Goal: Task Accomplishment & Management: Complete application form

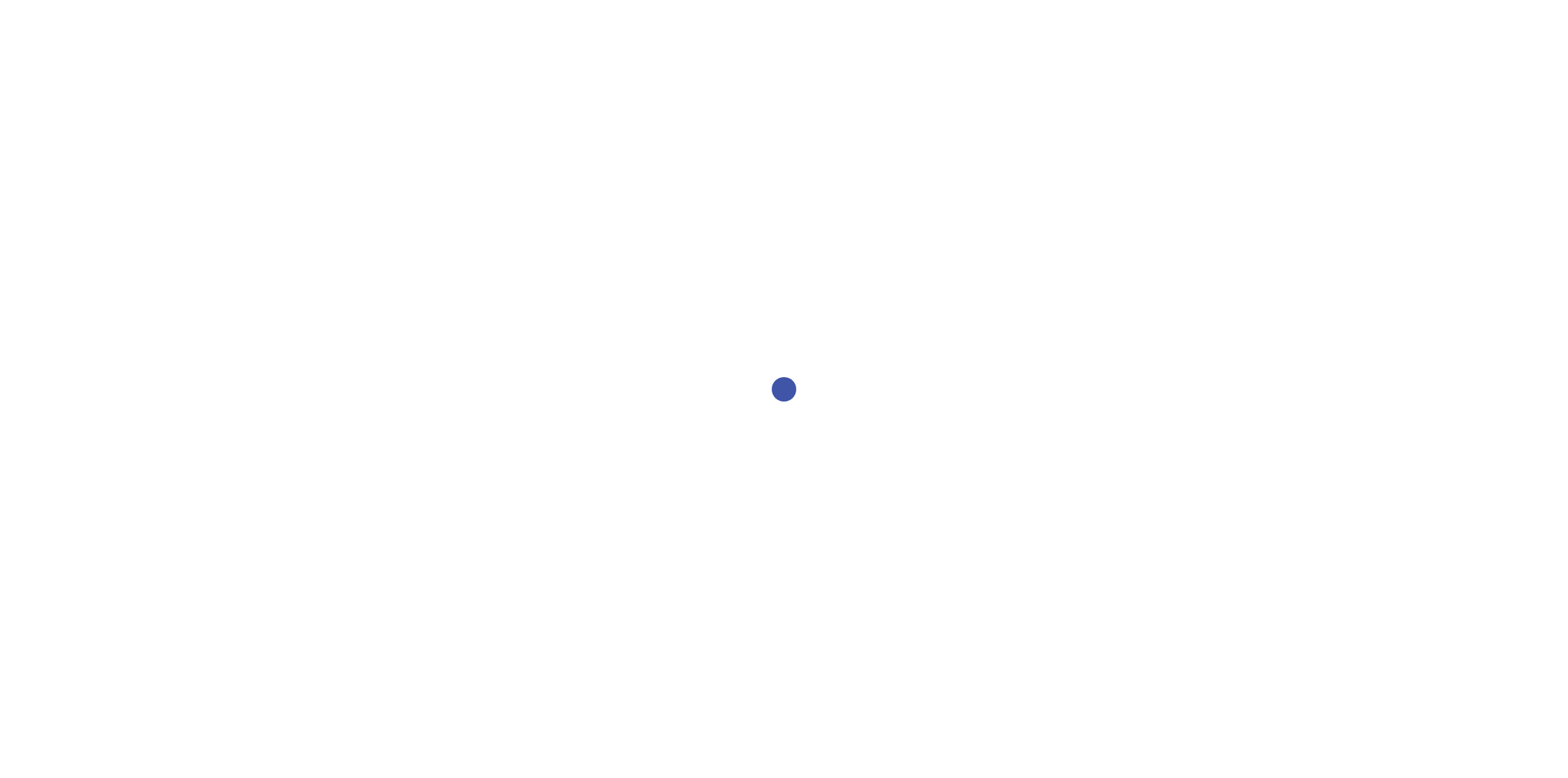
select select "2bed604d-1099-4043-b1bc-2365e8740244"
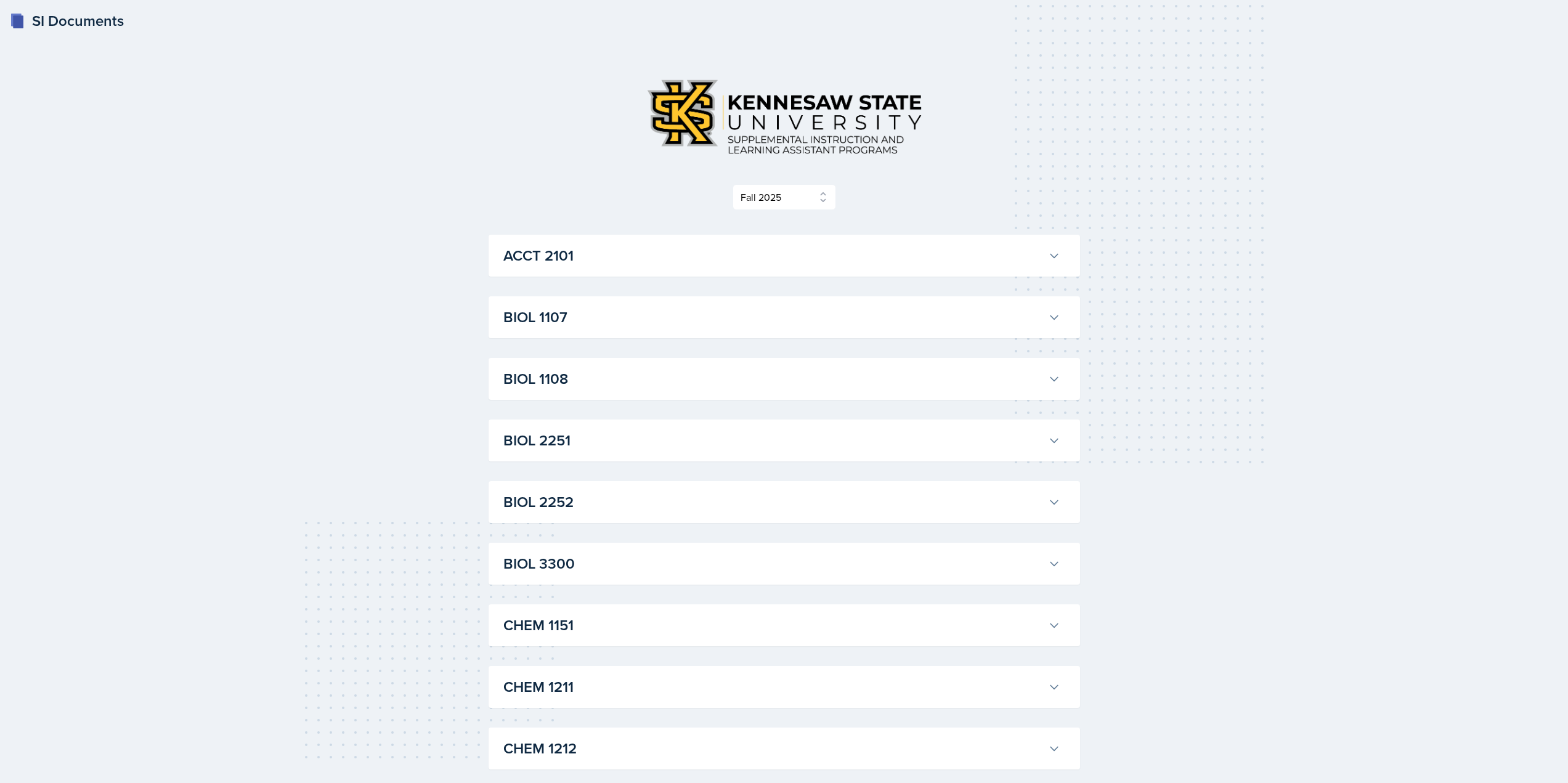
click at [641, 259] on h3 "ACCT 2101" at bounding box center [773, 256] width 540 height 22
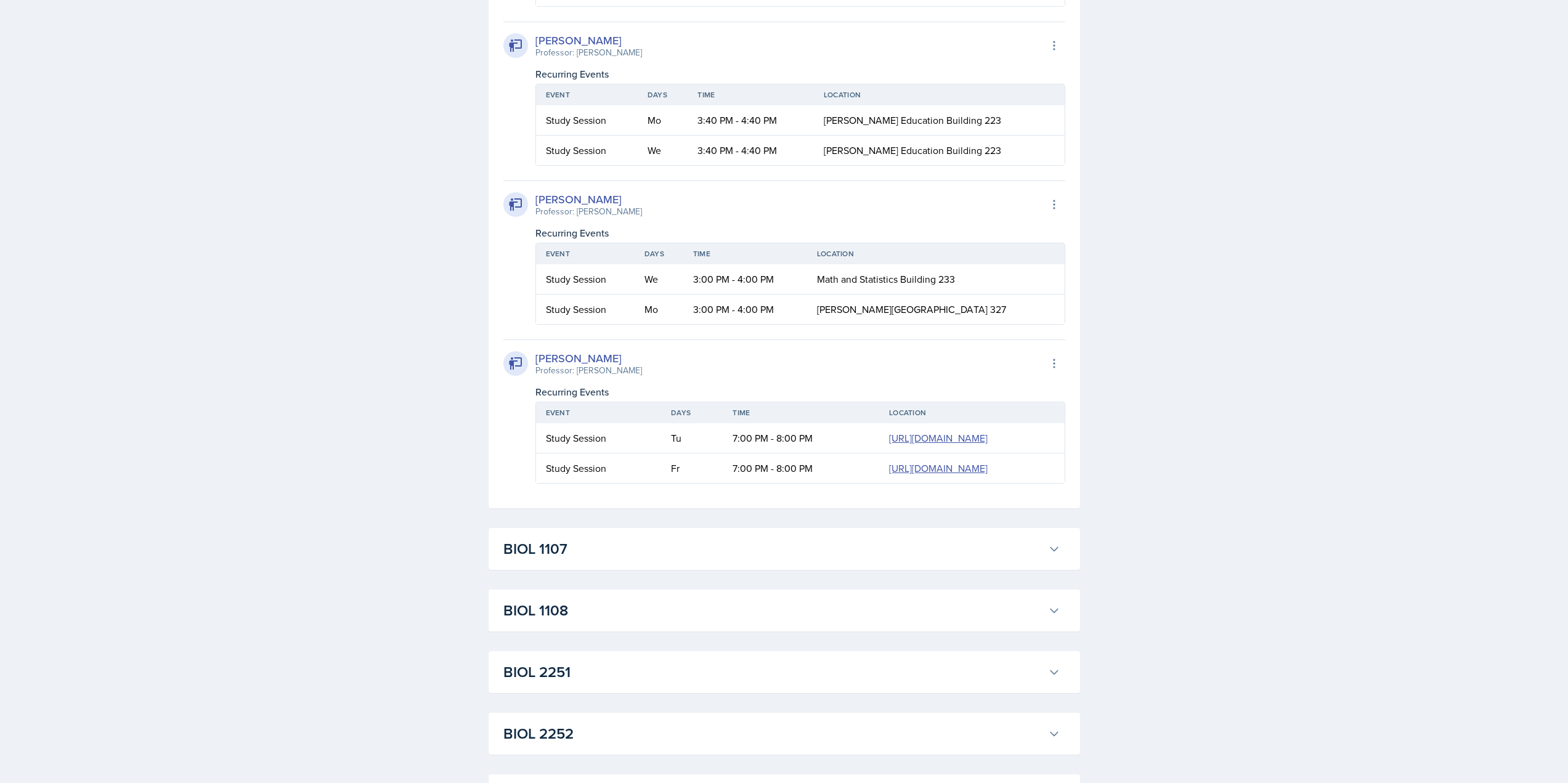
scroll to position [1541, 0]
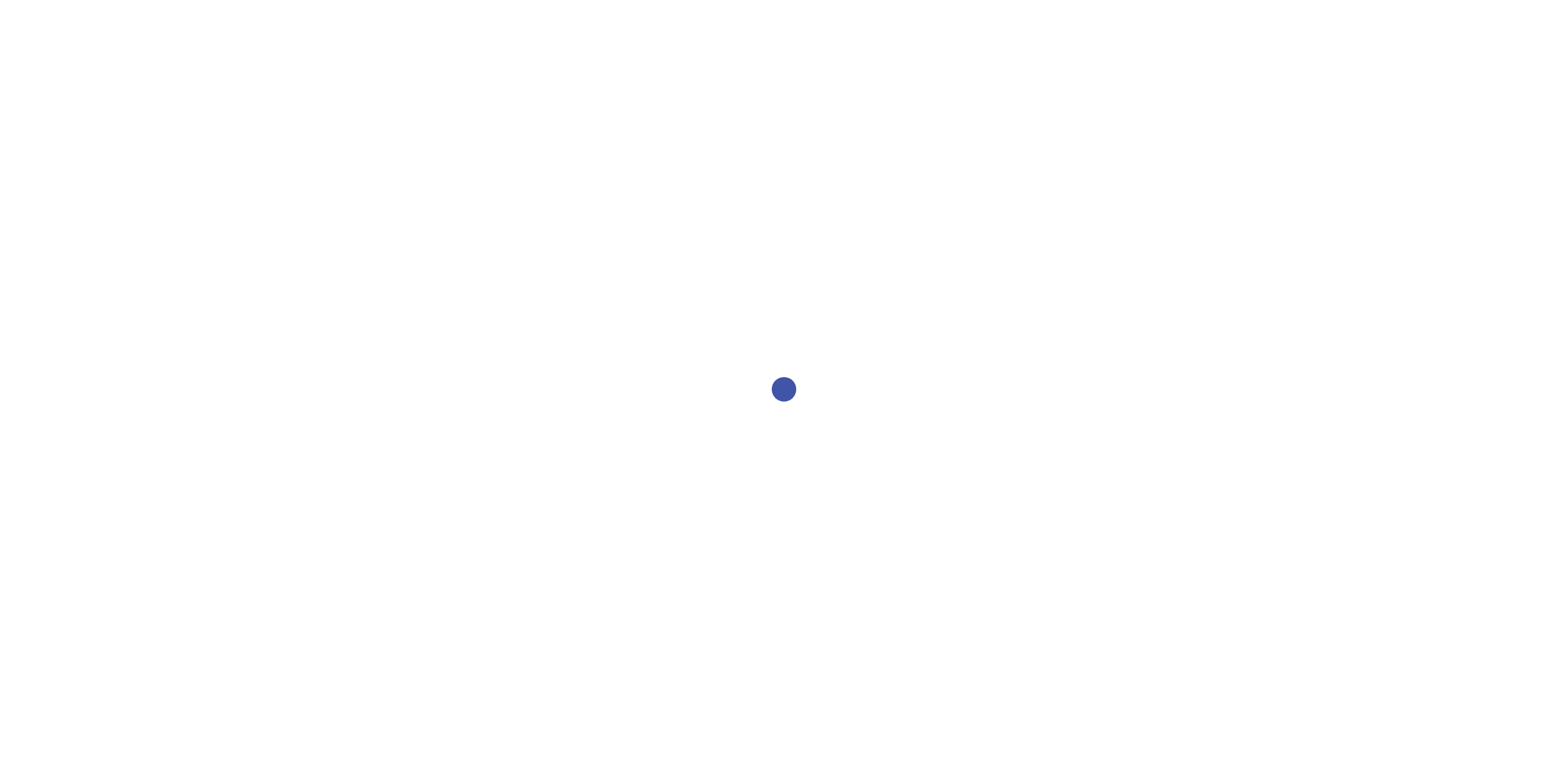
select select "2bed604d-1099-4043-b1bc-2365e8740244"
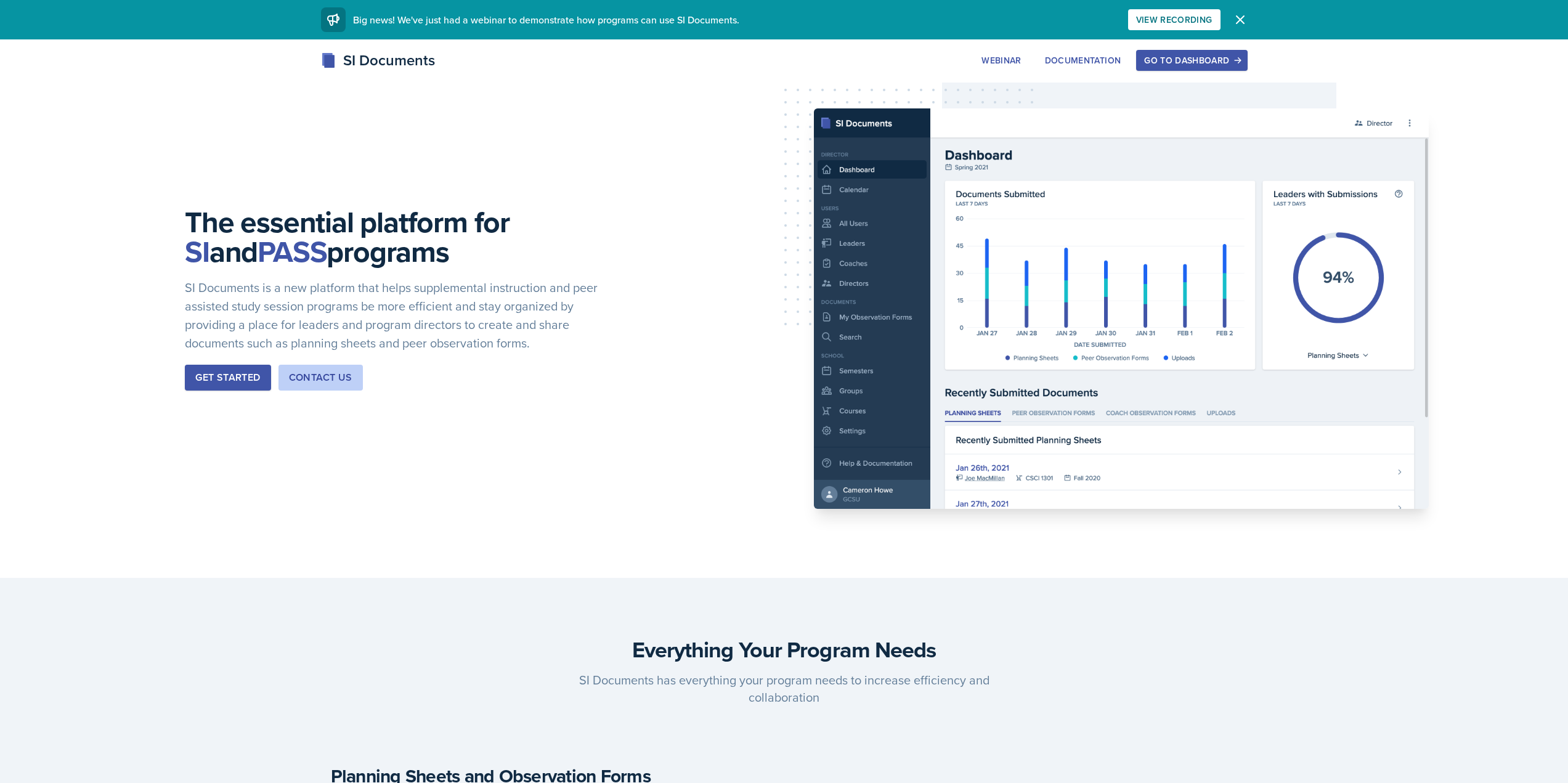
click at [1162, 69] on button "Go to Dashboard" at bounding box center [1191, 60] width 111 height 21
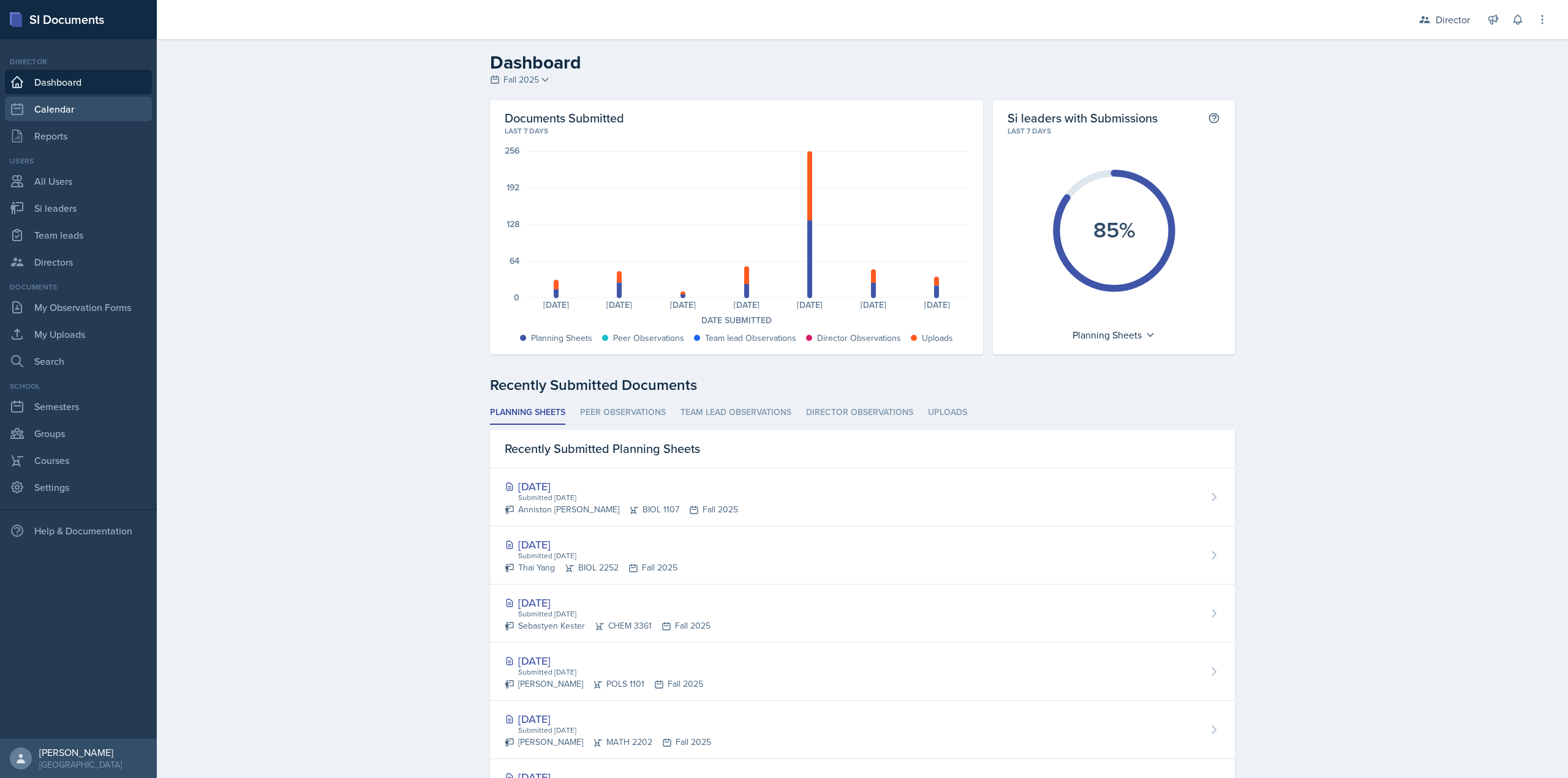
click at [85, 114] on link "Calendar" at bounding box center [78, 109] width 147 height 24
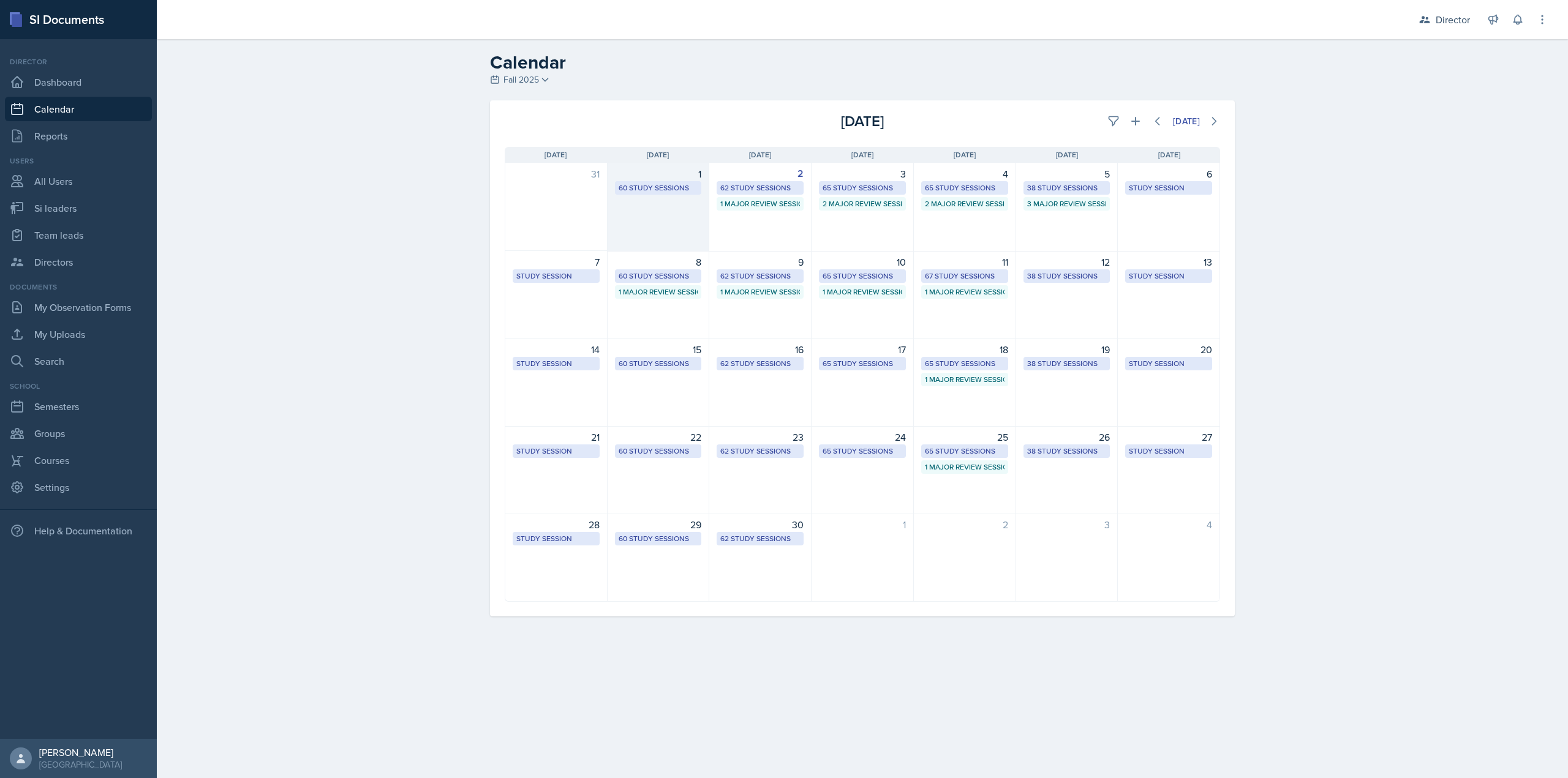
click at [681, 224] on div "1 60 Study Sessions" at bounding box center [659, 207] width 102 height 89
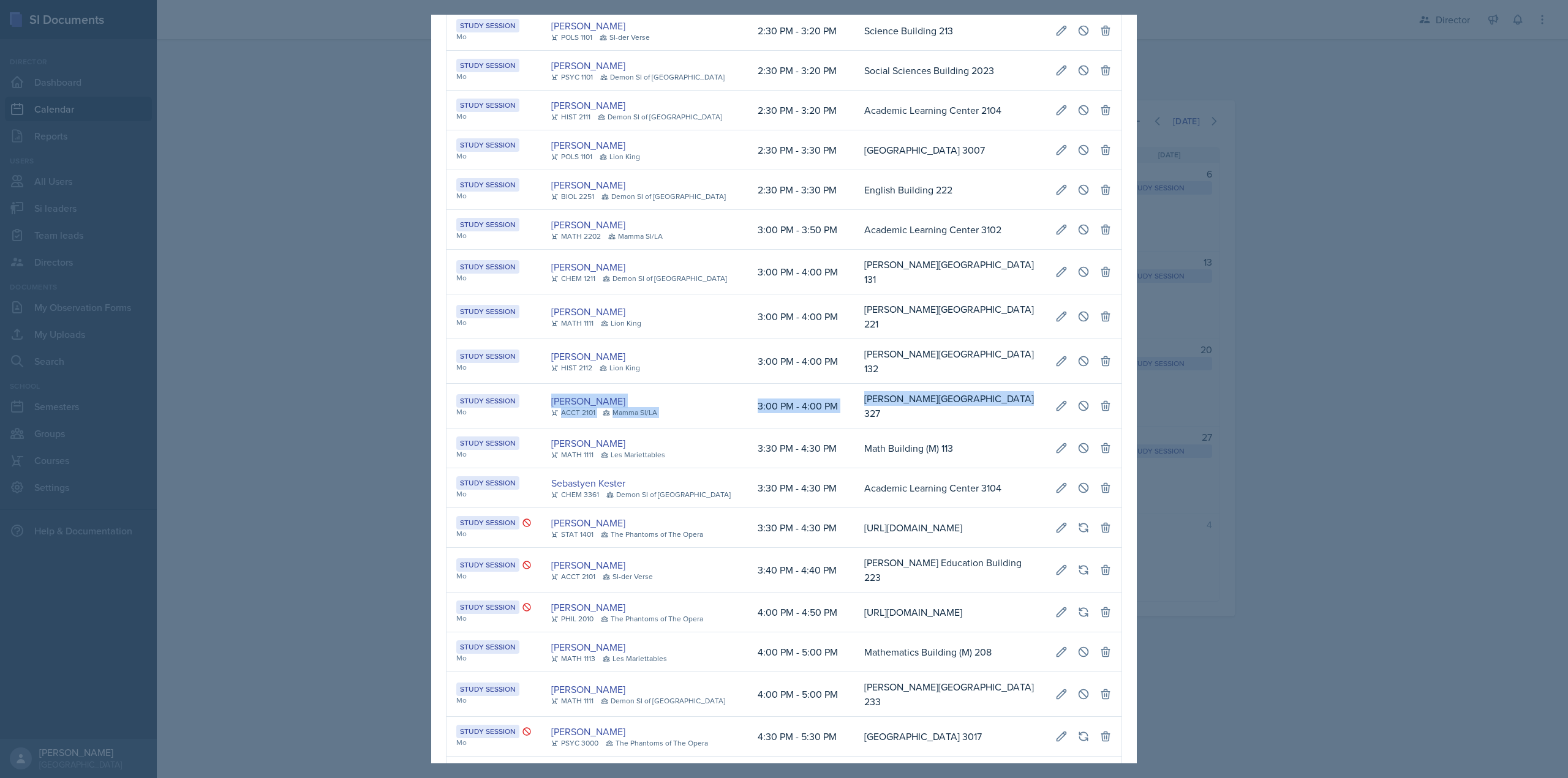
scroll to position [0, 550]
drag, startPoint x: 542, startPoint y: 393, endPoint x: 1128, endPoint y: 392, distance: 586.0
click at [1128, 392] on div "September 1st, 2025 Event User Time Location Study Session Mo Skylar Hamric CHE…" at bounding box center [784, 389] width 706 height 749
click at [1045, 394] on td "[PERSON_NAME][GEOGRAPHIC_DATA] 327" at bounding box center [950, 406] width 191 height 44
drag, startPoint x: 556, startPoint y: 382, endPoint x: 1109, endPoint y: 385, distance: 553.0
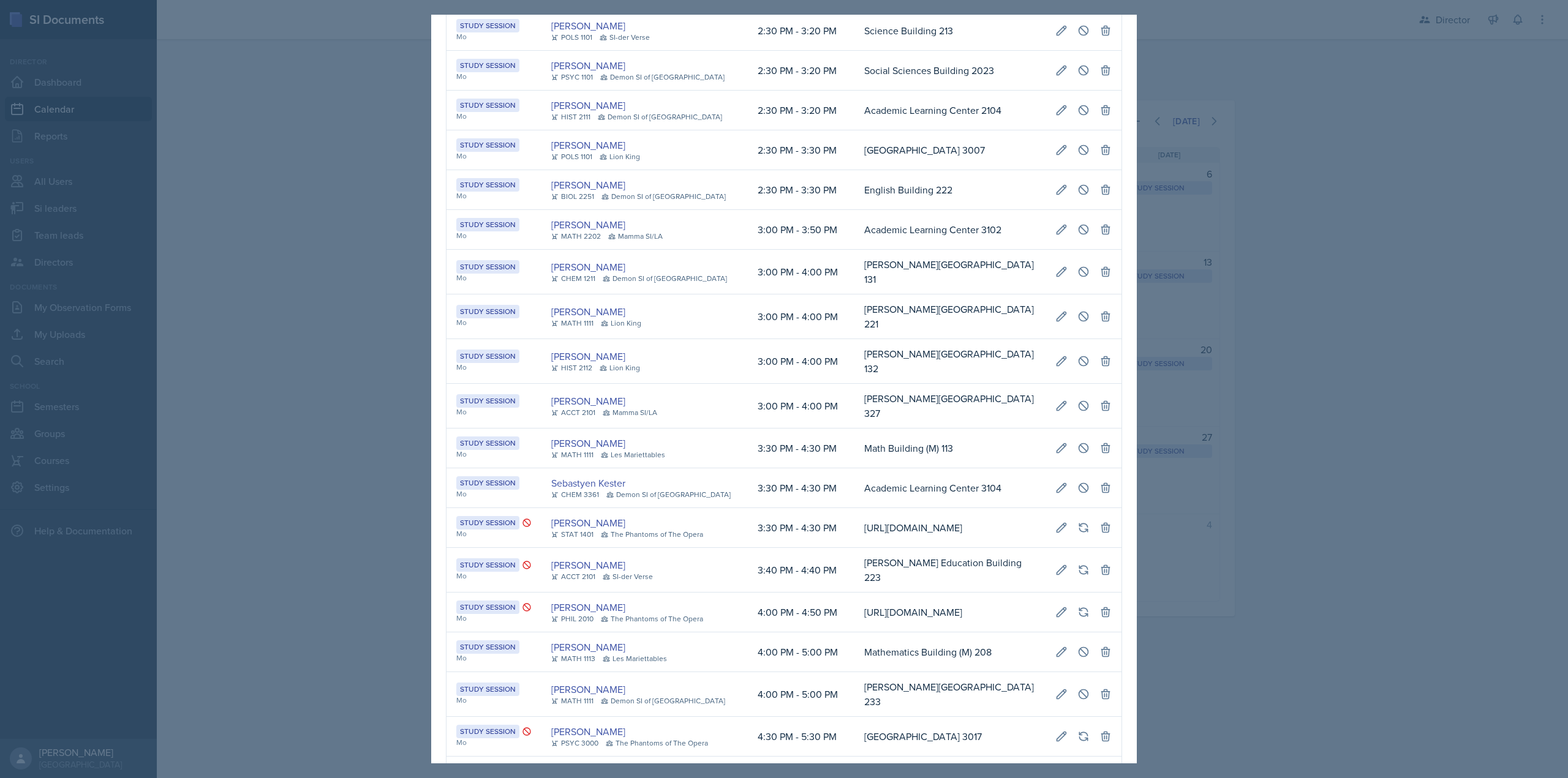
click at [1045, 385] on td "[PERSON_NAME][GEOGRAPHIC_DATA] 327" at bounding box center [950, 406] width 191 height 44
click at [854, 389] on td "[PERSON_NAME][GEOGRAPHIC_DATA] 327" at bounding box center [950, 406] width 191 height 44
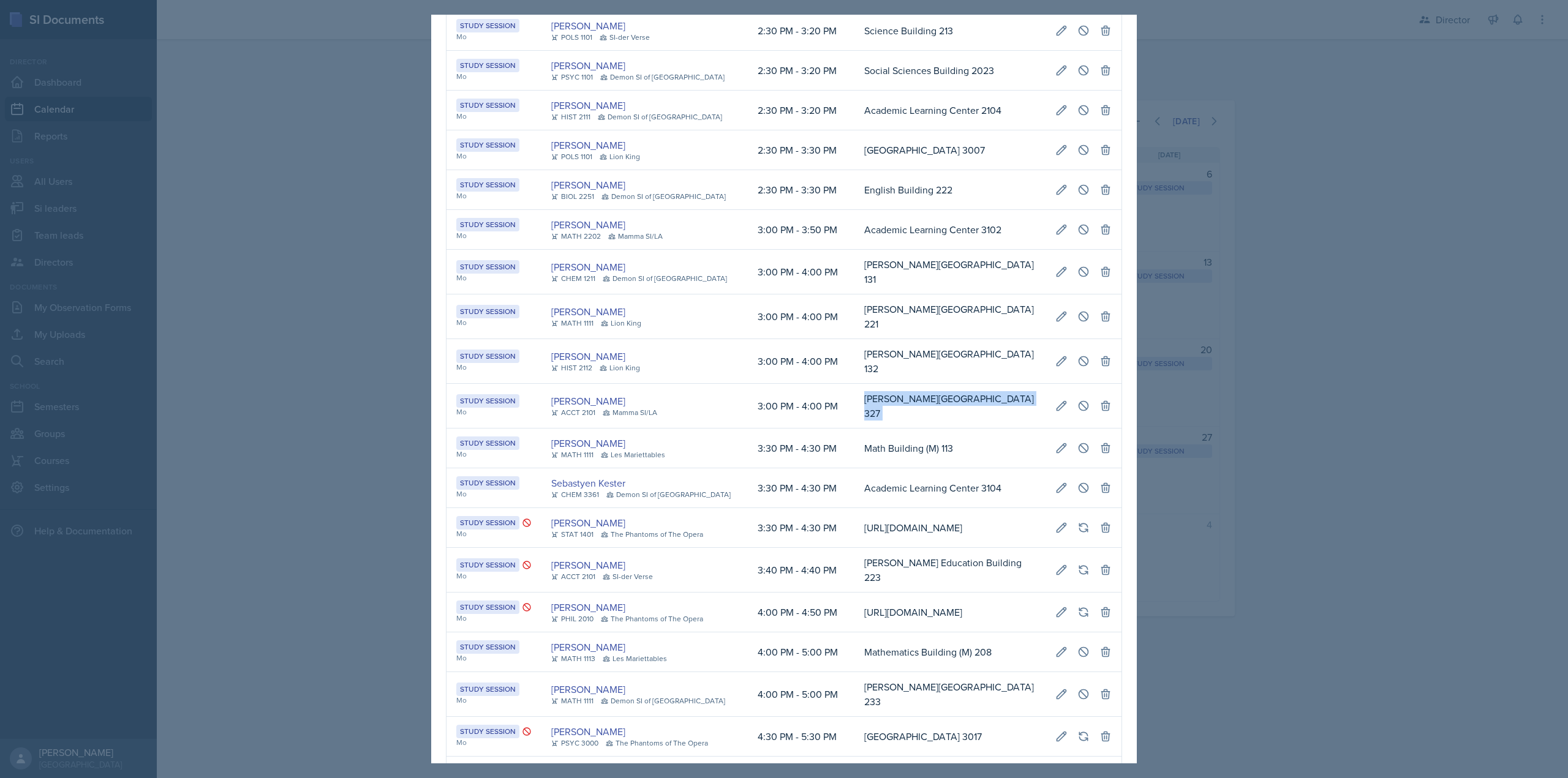
drag, startPoint x: 555, startPoint y: 505, endPoint x: 352, endPoint y: 494, distance: 203.3
click at [352, 494] on div "September 1st, 2025 Event User Time Location Study Session Mo Skylar Hamric CHE…" at bounding box center [784, 389] width 1568 height 778
click at [708, 401] on div "Melleah Richards ACCT 2101 Mamma SI/LA" at bounding box center [645, 406] width 187 height 24
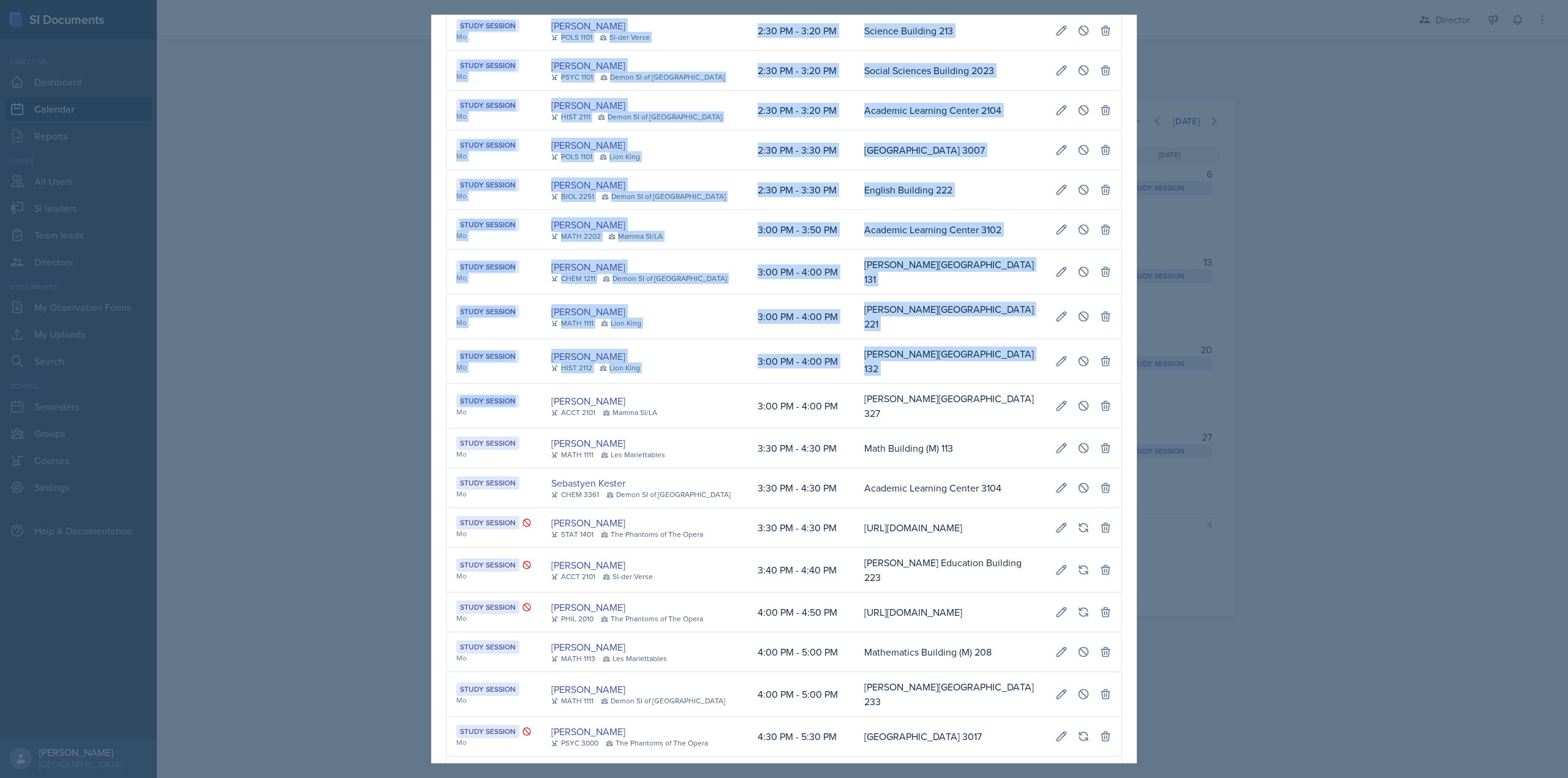
drag, startPoint x: 458, startPoint y: 401, endPoint x: 1119, endPoint y: 393, distance: 661.0
click at [1119, 393] on div "September 1st, 2025 Event User Time Location Study Session Mo Skylar Hamric CHE…" at bounding box center [784, 329] width 706 height 2558
click at [1051, 395] on button at bounding box center [1061, 405] width 22 height 22
select select "3"
select select "0"
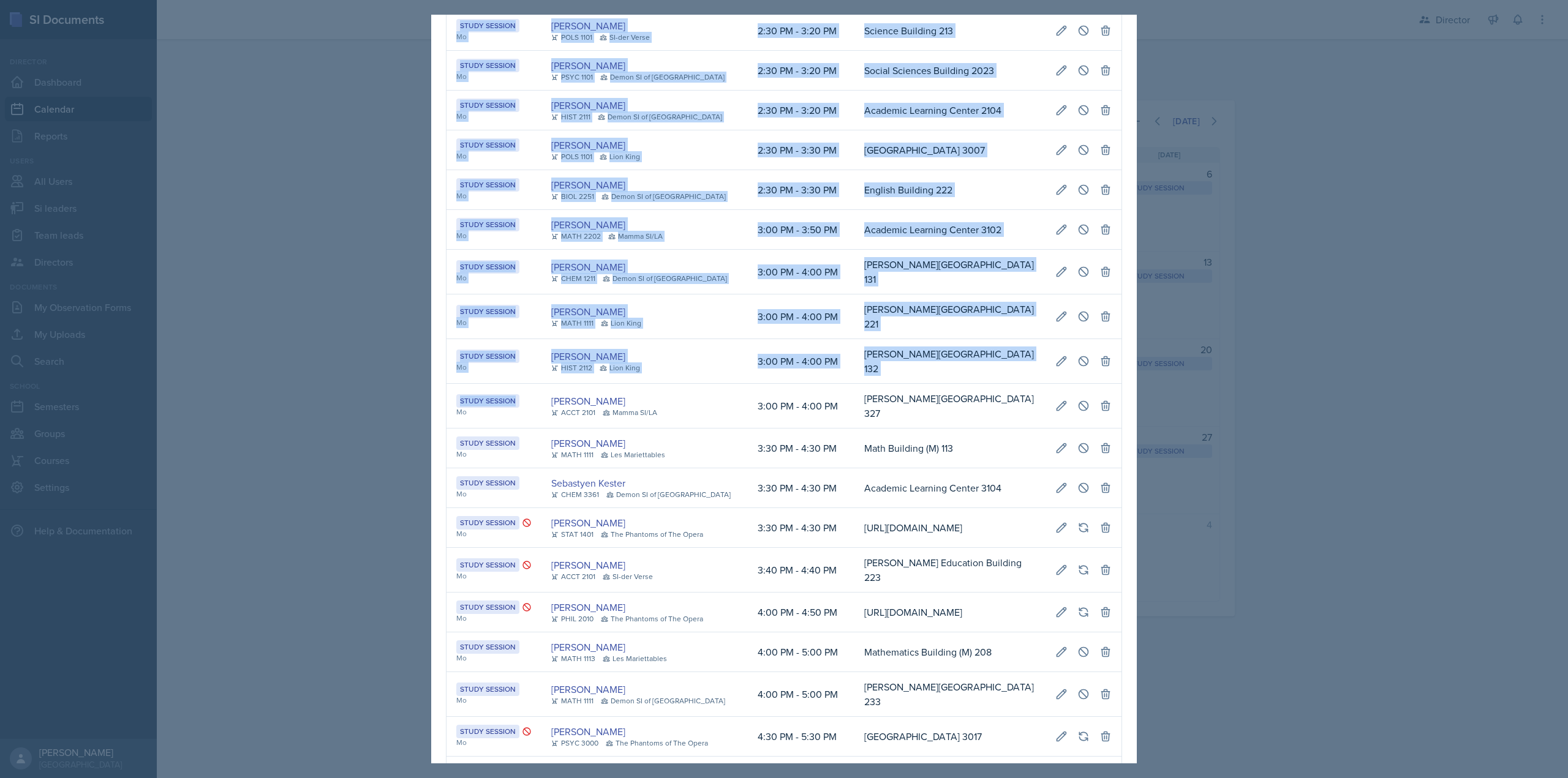
select select "PM"
select select "4"
select select "0"
select select "PM"
type input "[PERSON_NAME][GEOGRAPHIC_DATA] 327"
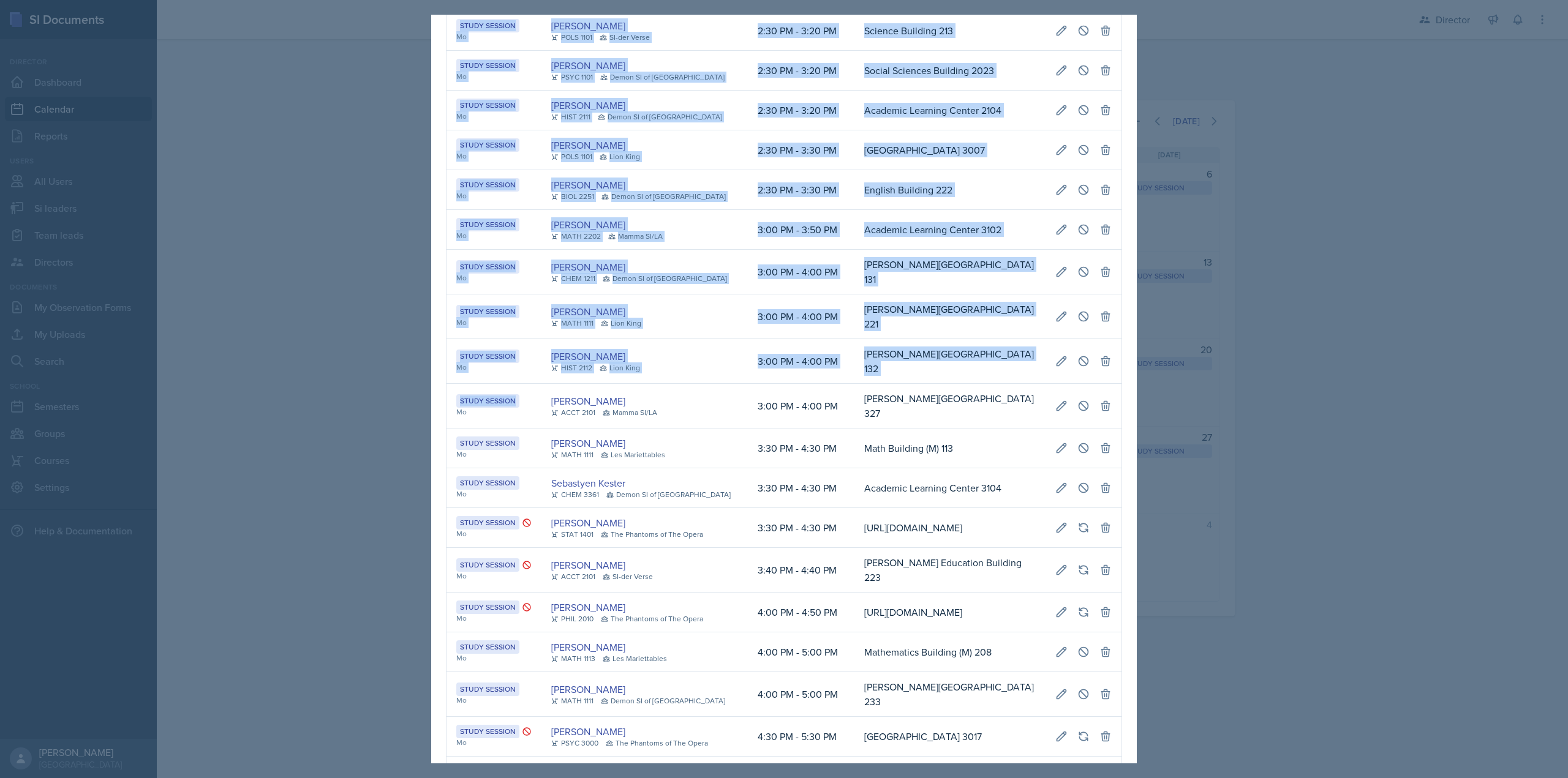
select select "d66089cd-5ee7-4f89-a345-f1bdd1643066"
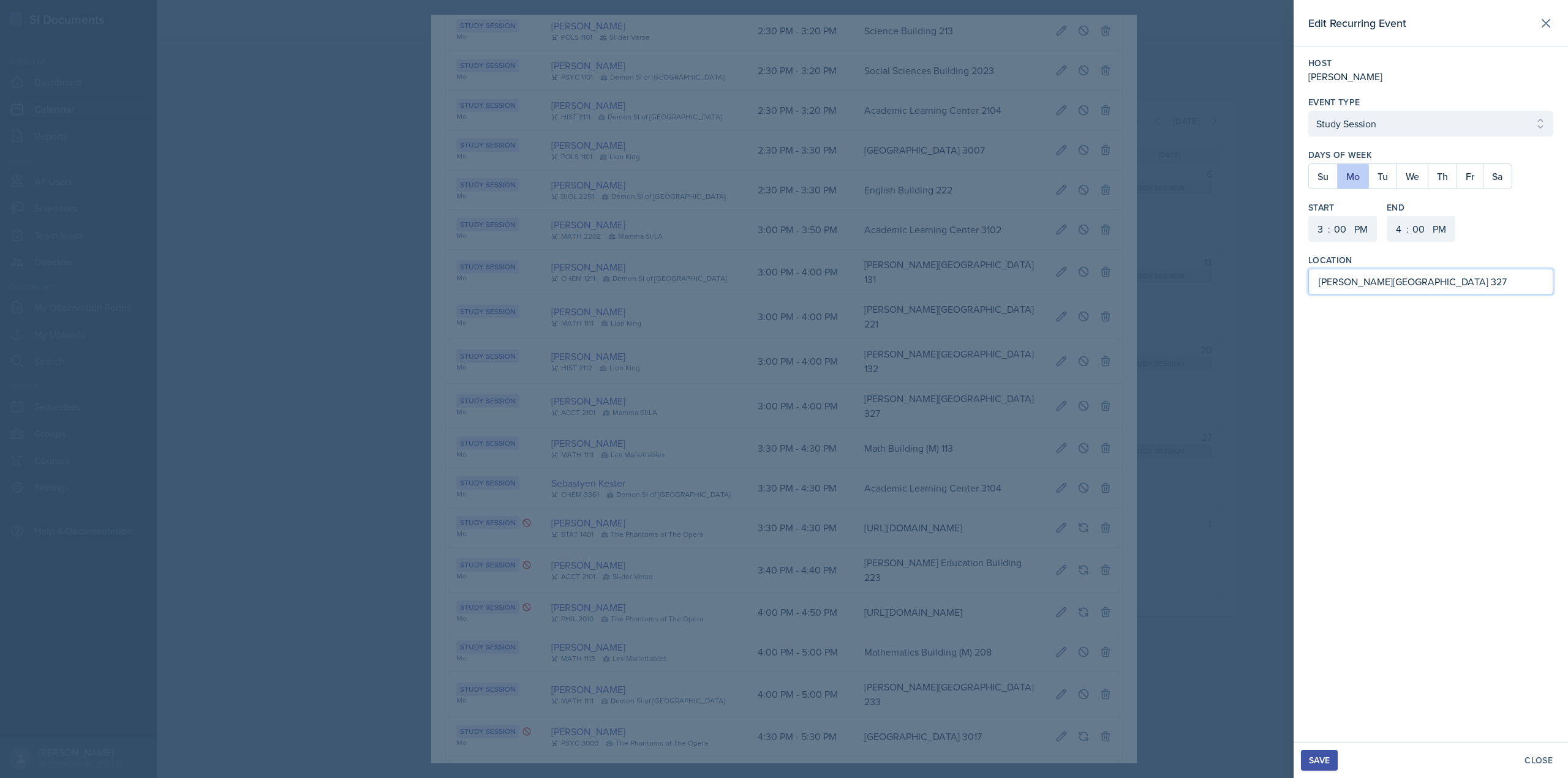
click at [1474, 293] on input "[PERSON_NAME][GEOGRAPHIC_DATA] 327" at bounding box center [1431, 282] width 245 height 26
click at [1316, 758] on div "Save" at bounding box center [1319, 761] width 21 height 10
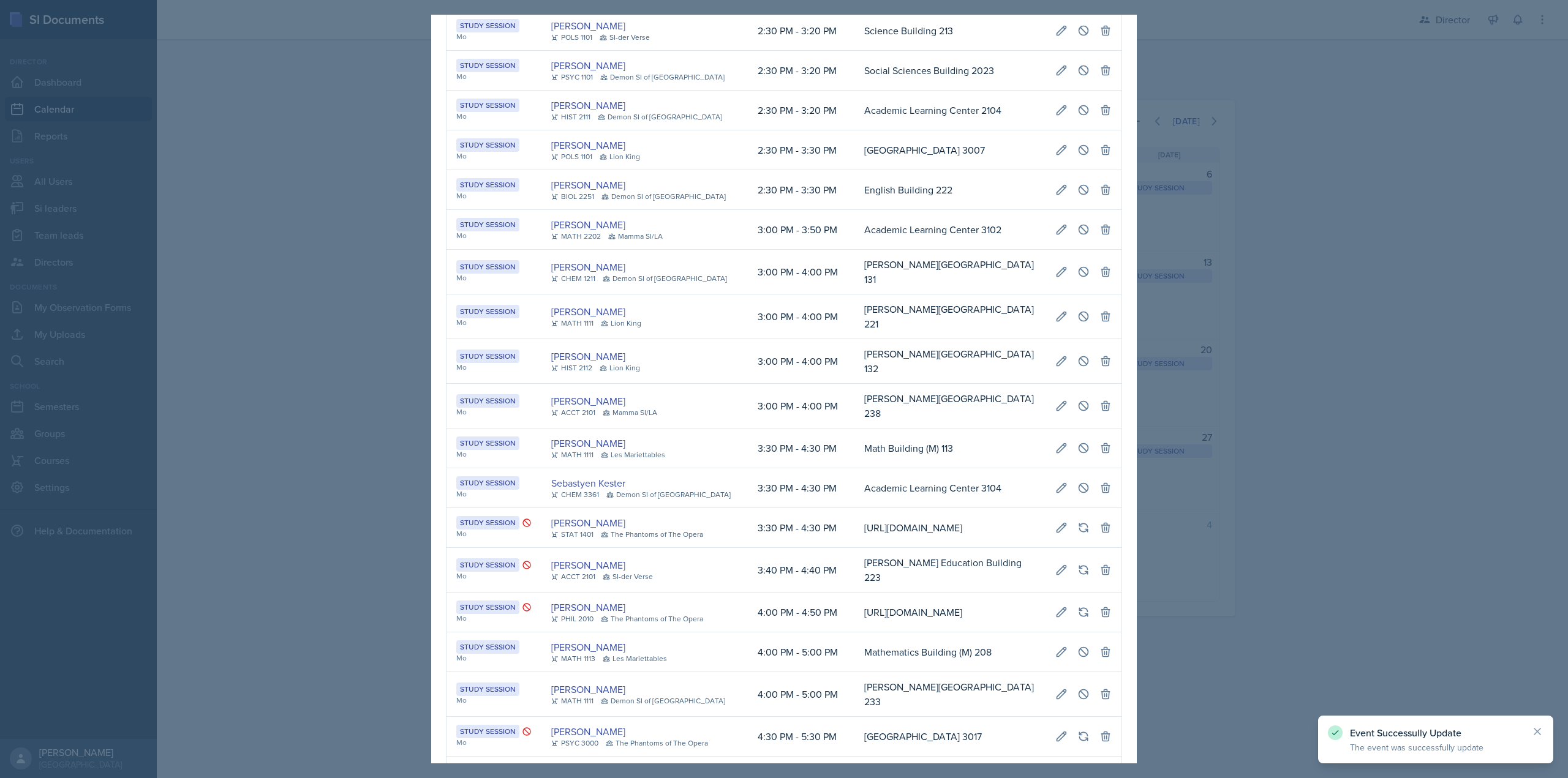
click at [1240, 475] on div at bounding box center [784, 389] width 1568 height 778
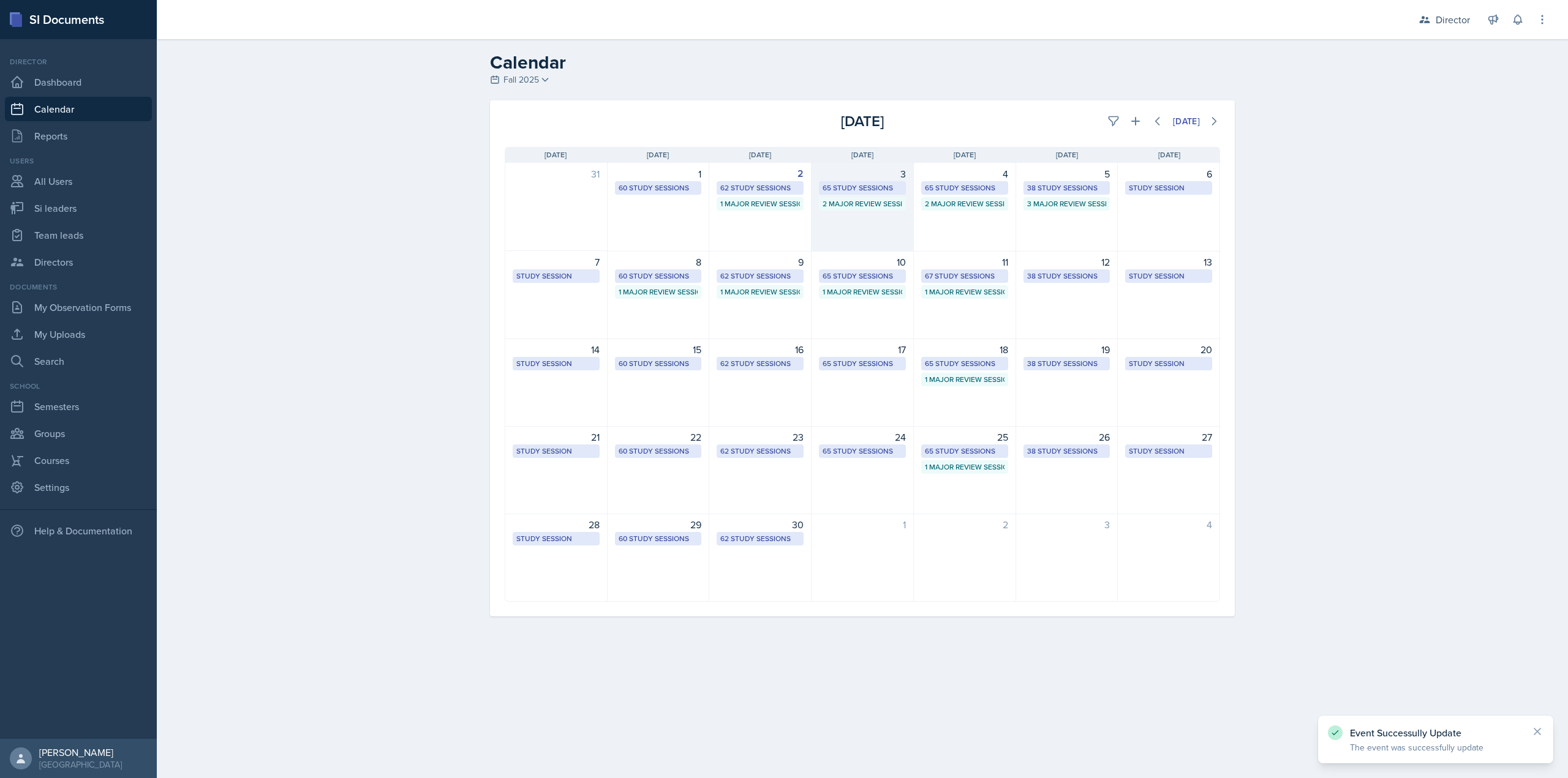
click at [839, 217] on div "3 65 Study Sessions 2 Major Review Sessions" at bounding box center [863, 207] width 102 height 89
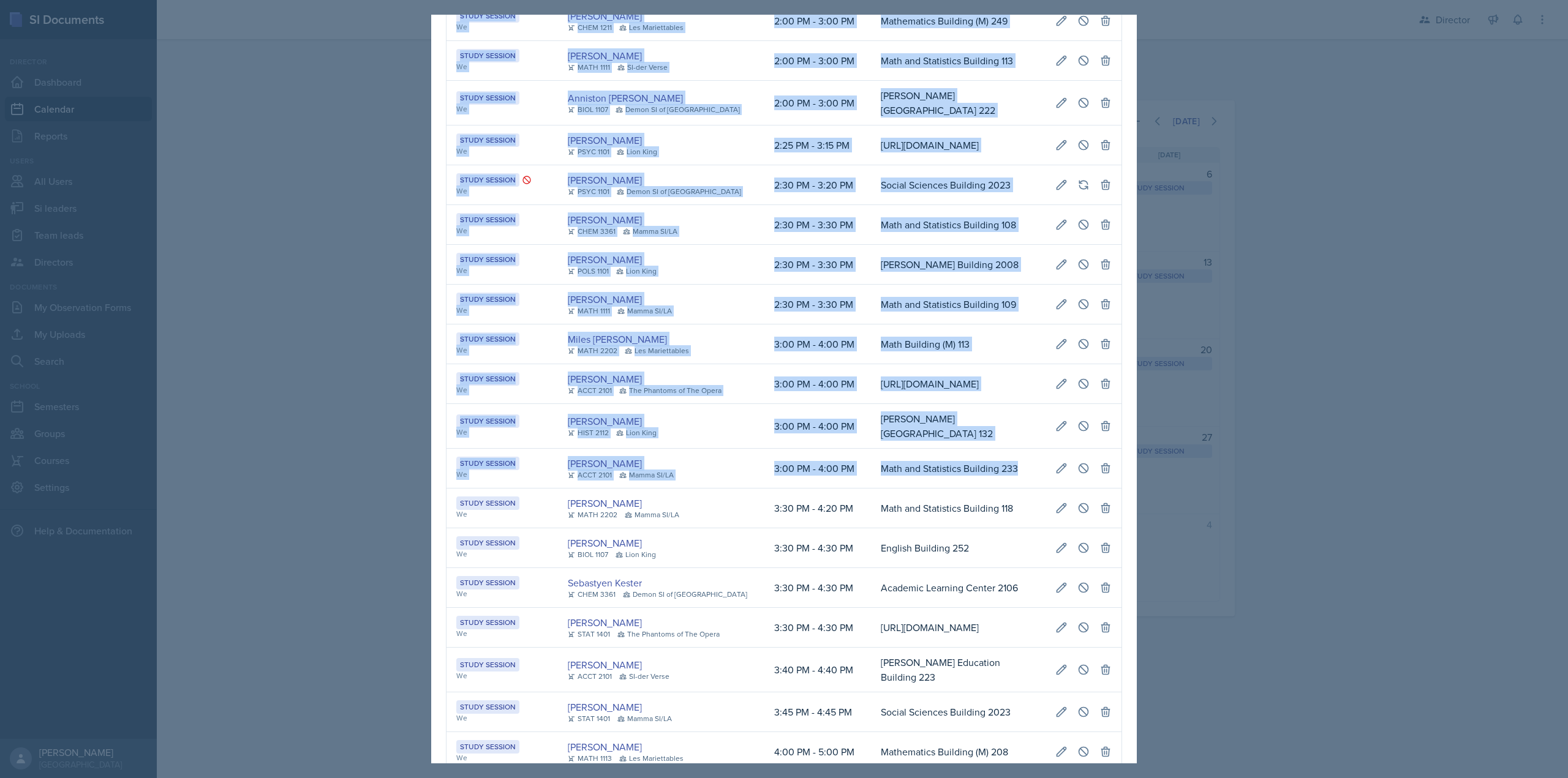
scroll to position [0, 0]
drag, startPoint x: 616, startPoint y: 538, endPoint x: 570, endPoint y: 520, distance: 49.4
click at [348, 532] on div "September 3rd, 2025 Event User Time Location Study Session We, Fr Ariana Mitche…" at bounding box center [784, 389] width 1568 height 778
click at [723, 449] on td "Jack Vickers HIST 2112 Lion King" at bounding box center [661, 426] width 207 height 44
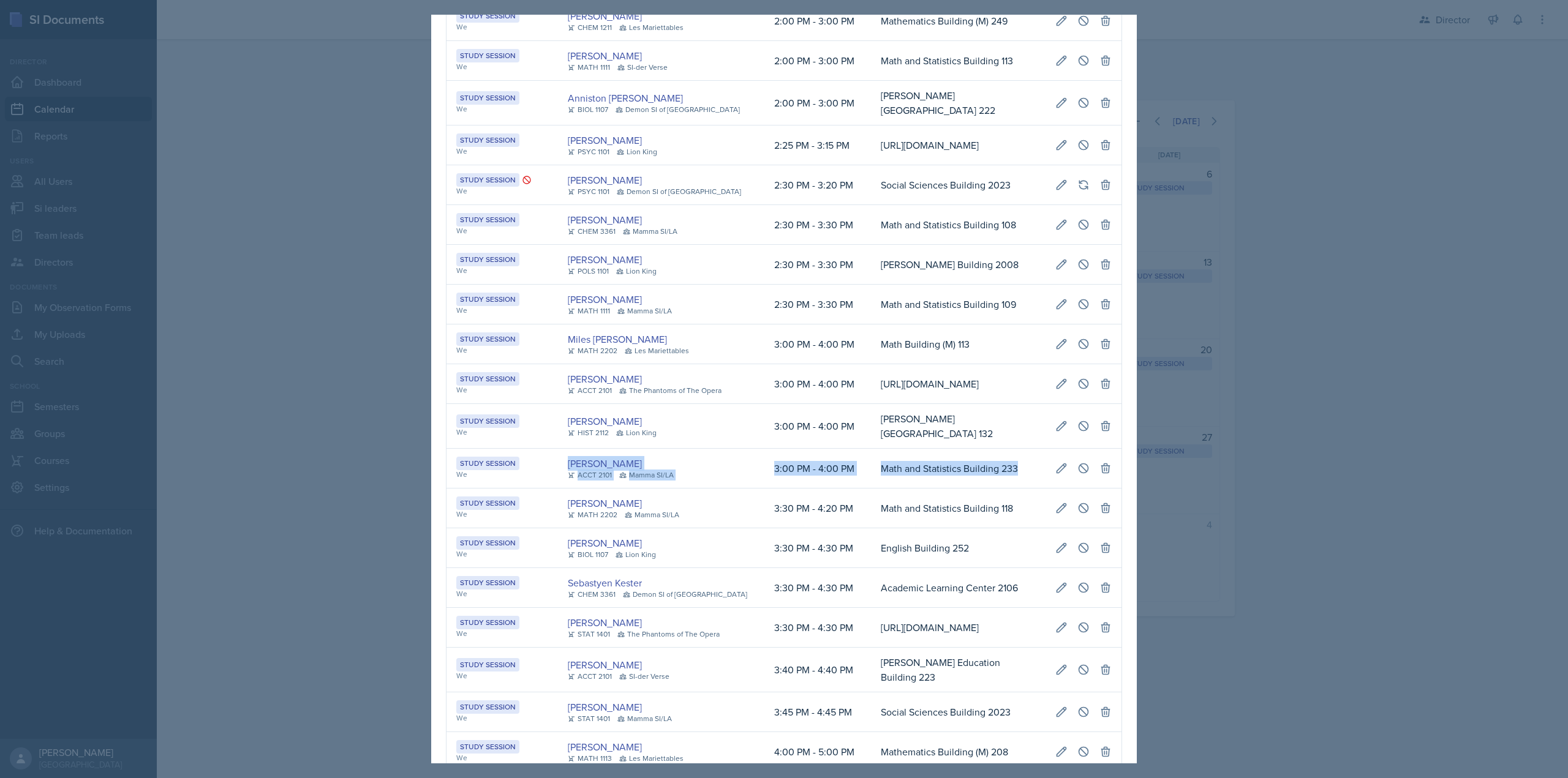
scroll to position [0, 276]
drag, startPoint x: 561, startPoint y: 540, endPoint x: 1051, endPoint y: 552, distance: 490.1
click at [1051, 489] on tr "Study Session We Melleah Richards ACCT 2101 Mamma SI/LA 3:00 PM - 4:00 PM Math …" at bounding box center [784, 468] width 675 height 40
click at [1055, 475] on icon at bounding box center [1061, 469] width 12 height 12
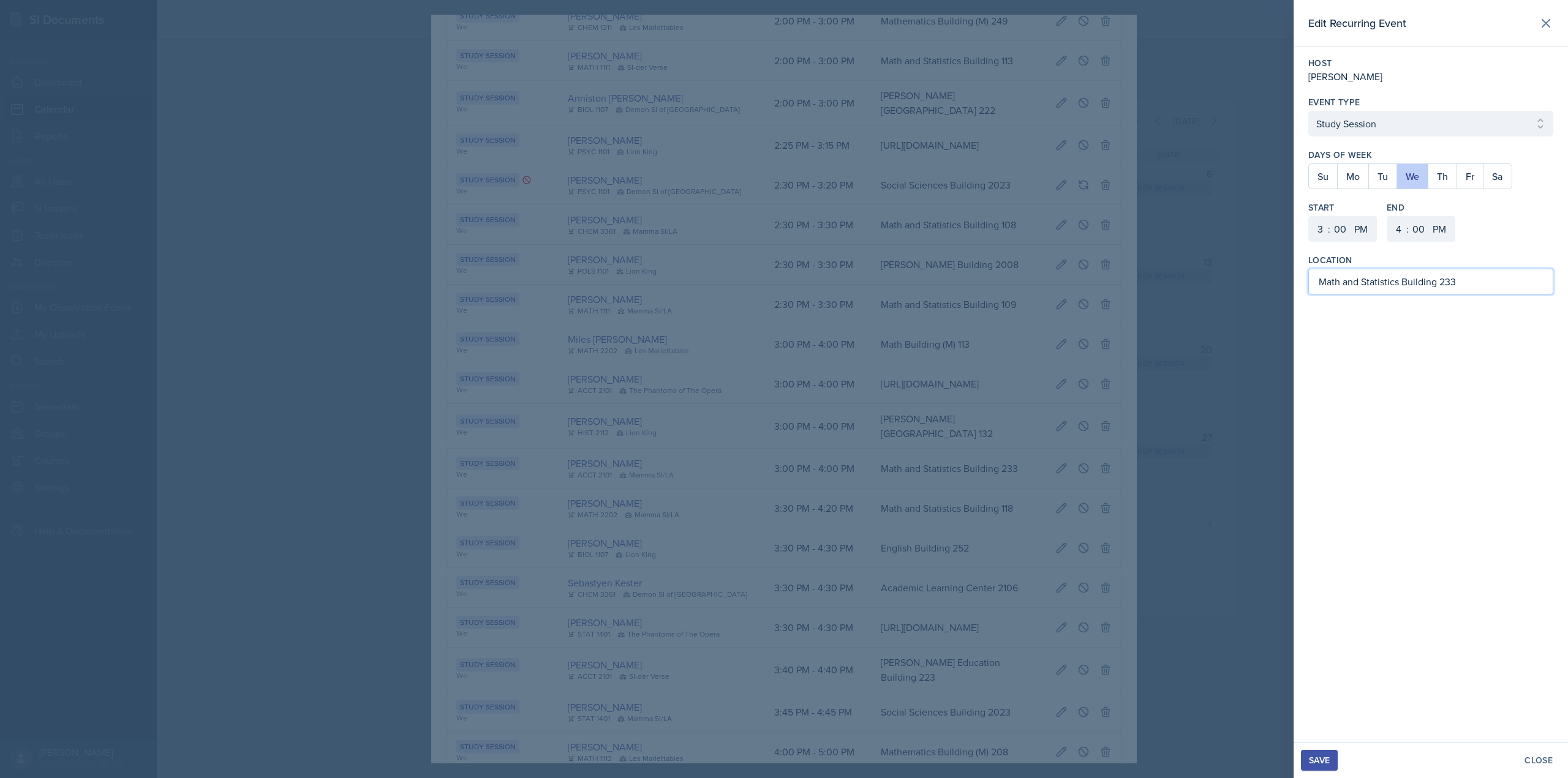
drag, startPoint x: 1400, startPoint y: 281, endPoint x: 1307, endPoint y: 286, distance: 93.1
click at [1307, 286] on div "Host Melleah Richards Event Type Select Event Type Study Session Major Review S…" at bounding box center [1431, 176] width 274 height 257
type input "[PERSON_NAME][GEOGRAPHIC_DATA] 233"
click at [1318, 775] on div "Save Close" at bounding box center [1431, 761] width 274 height 36
click at [1322, 764] on div "Save" at bounding box center [1319, 761] width 21 height 10
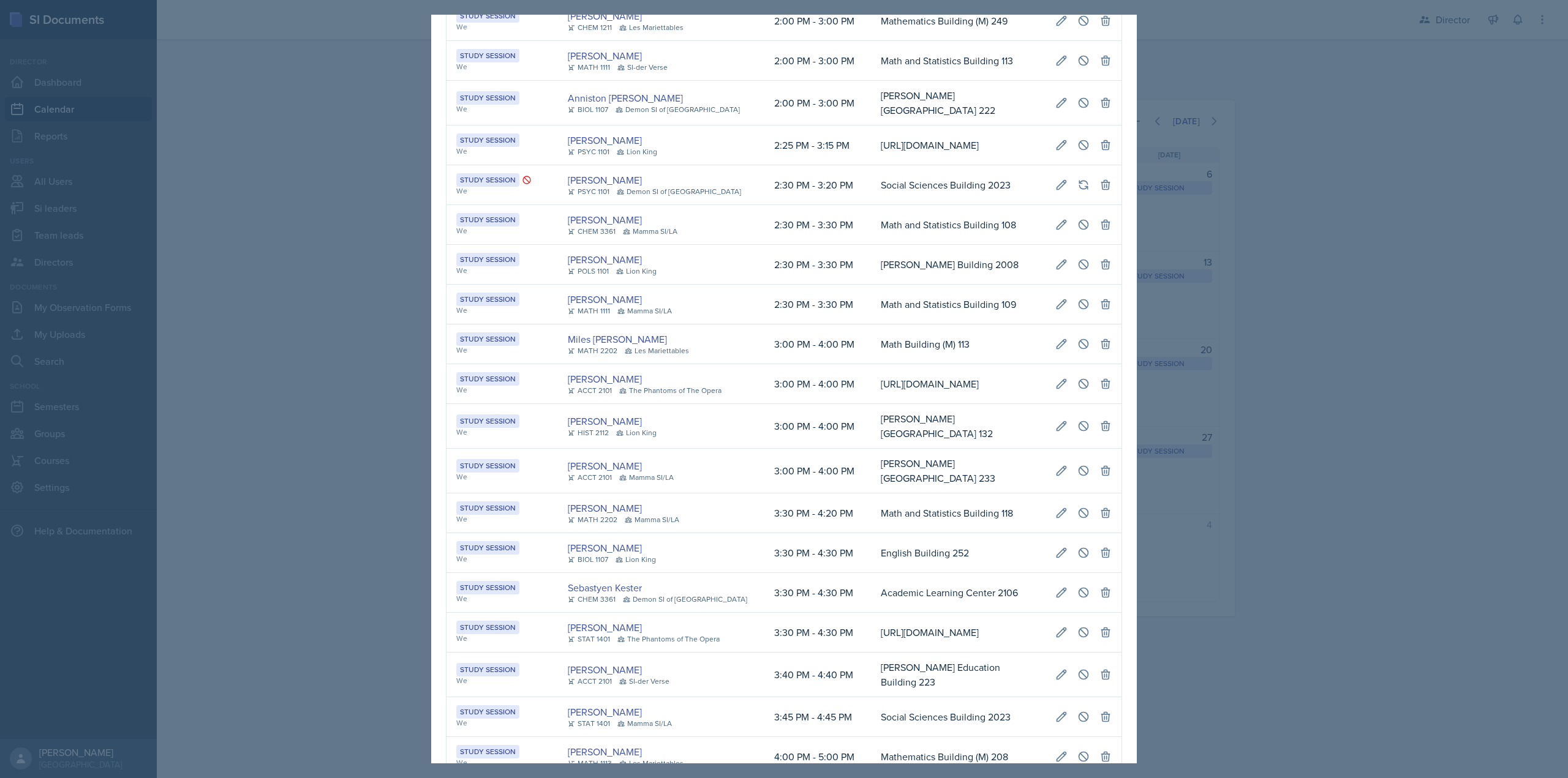
click at [1377, 383] on div at bounding box center [784, 389] width 1568 height 778
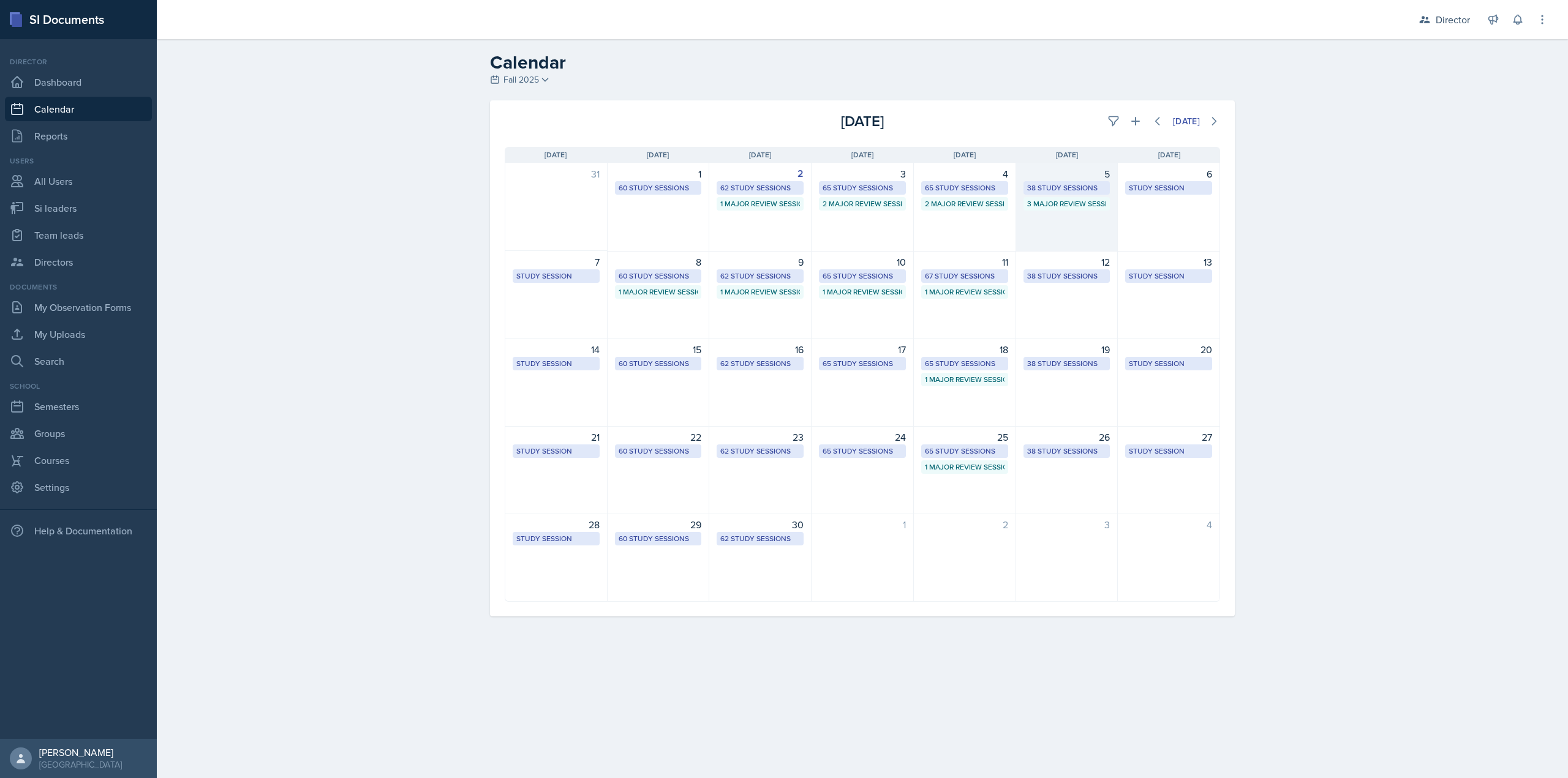
click at [1047, 228] on div "5 38 Study Sessions 3 Major Review Sessions" at bounding box center [1068, 207] width 102 height 89
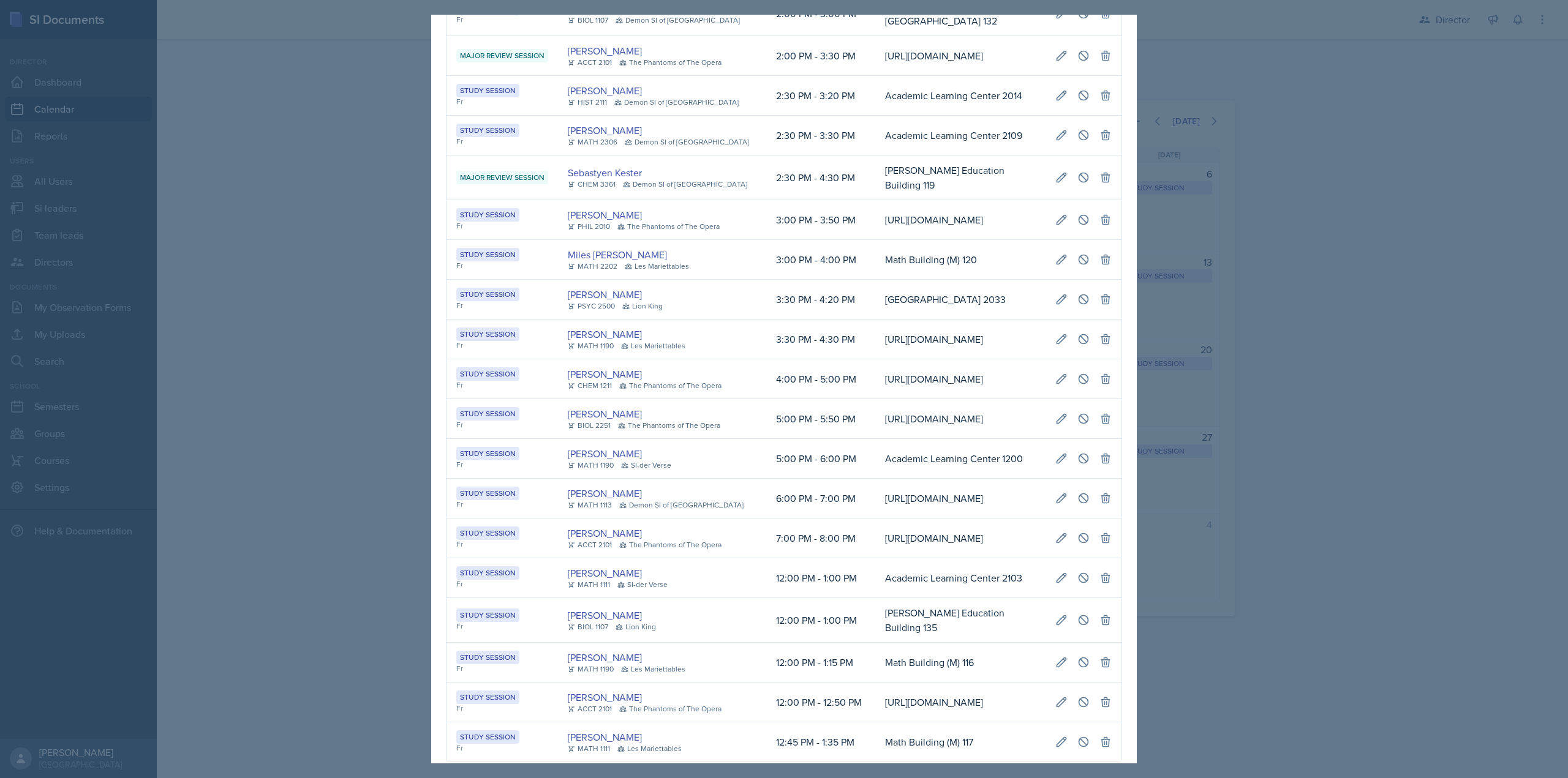
click at [1203, 209] on div at bounding box center [784, 389] width 1568 height 778
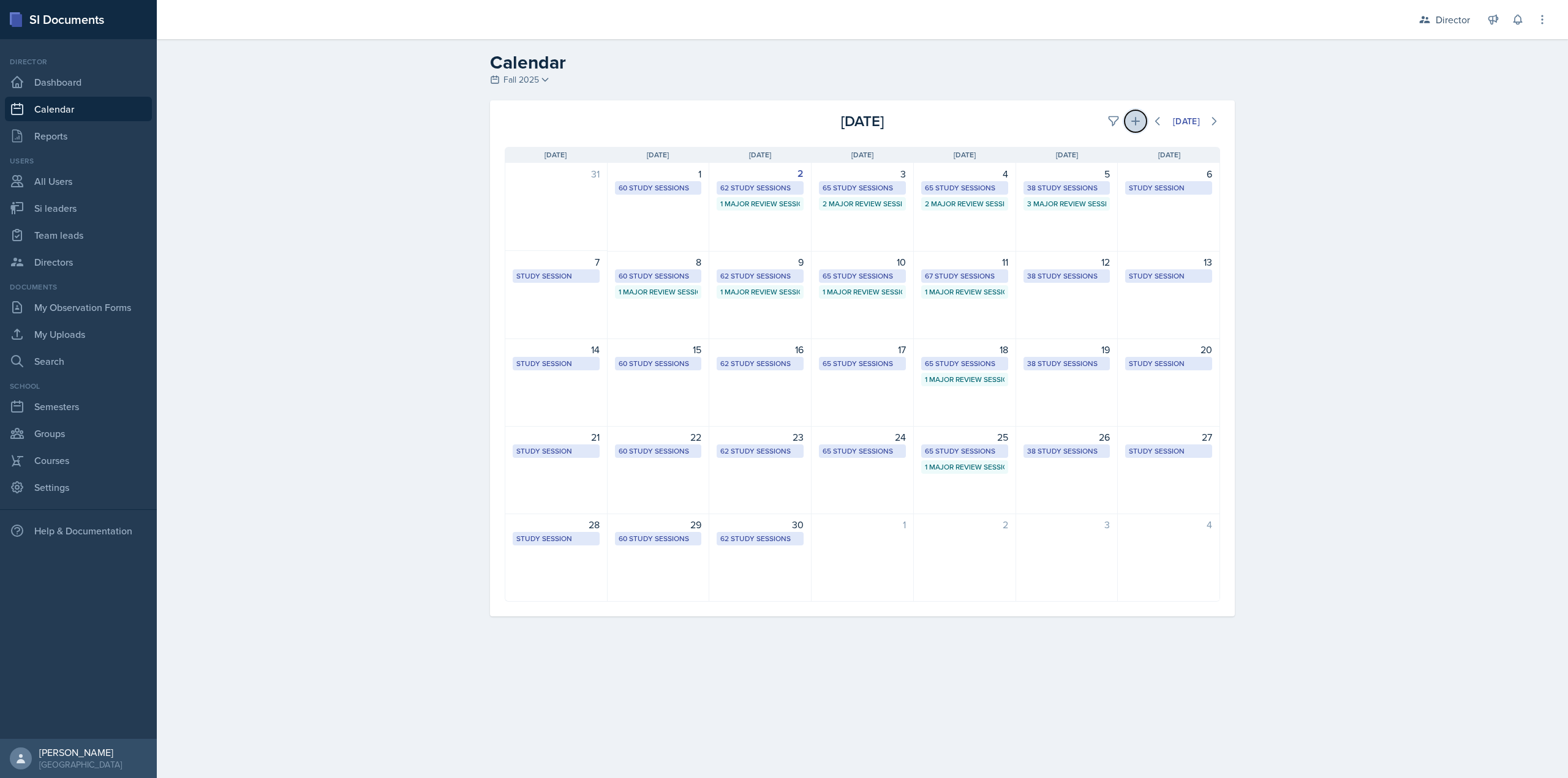
click at [1141, 122] on button at bounding box center [1135, 121] width 22 height 22
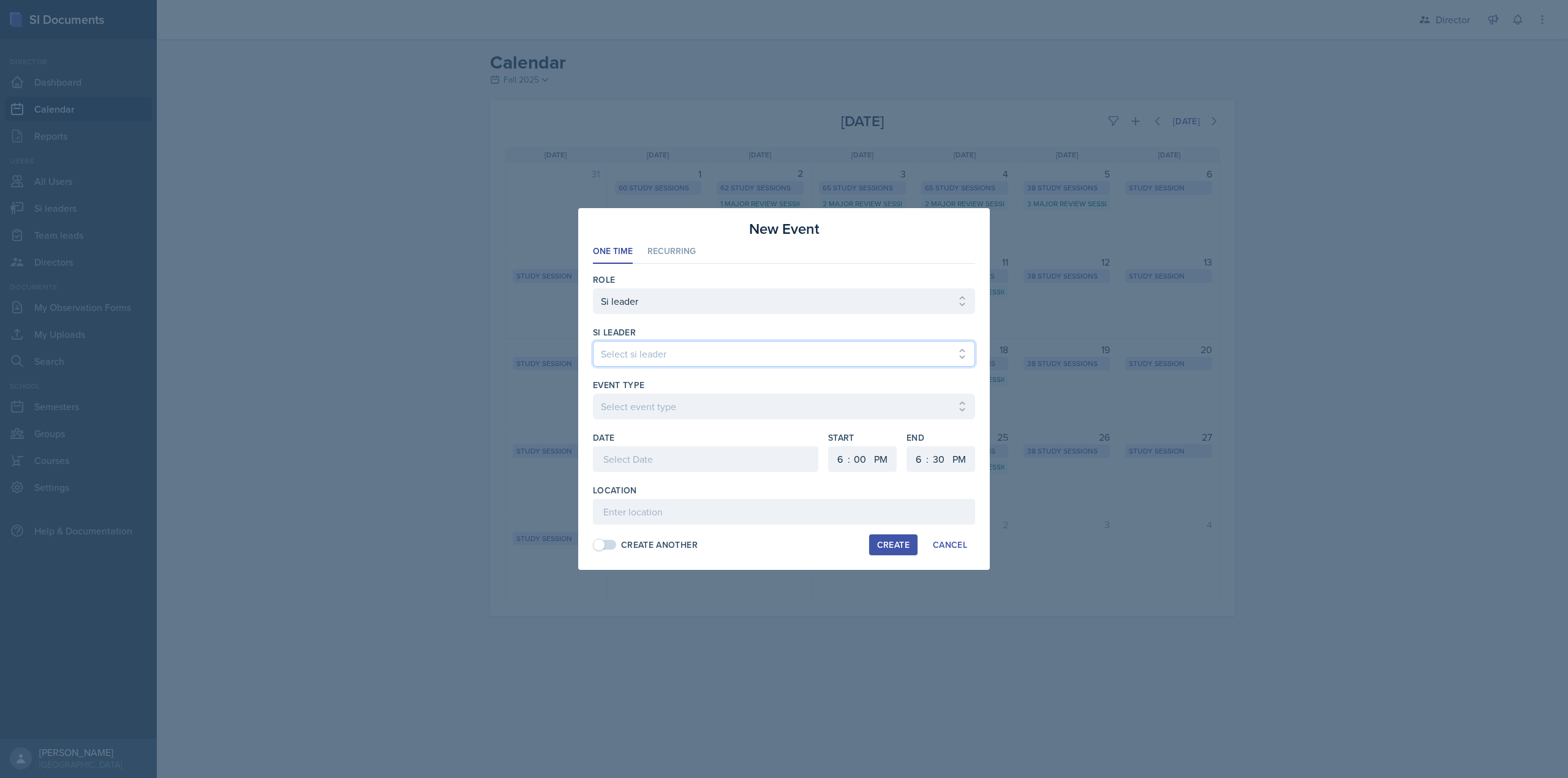
click at [726, 344] on select "Select si leader Abeer Kayser Aditya Chauhan Aissa Sylla Alberto Di Stanislao A…" at bounding box center [784, 354] width 382 height 26
select select "f83aaa9c-ddf8-41b3-bb01-138933062bac"
click at [593, 341] on select "Select si leader Abeer Kayser Aditya Chauhan Aissa Sylla Alberto Di Stanislao A…" at bounding box center [784, 354] width 382 height 26
select select "d66089cd-5ee7-4f89-a345-f1bdd1643066"
click at [650, 455] on div at bounding box center [705, 459] width 225 height 26
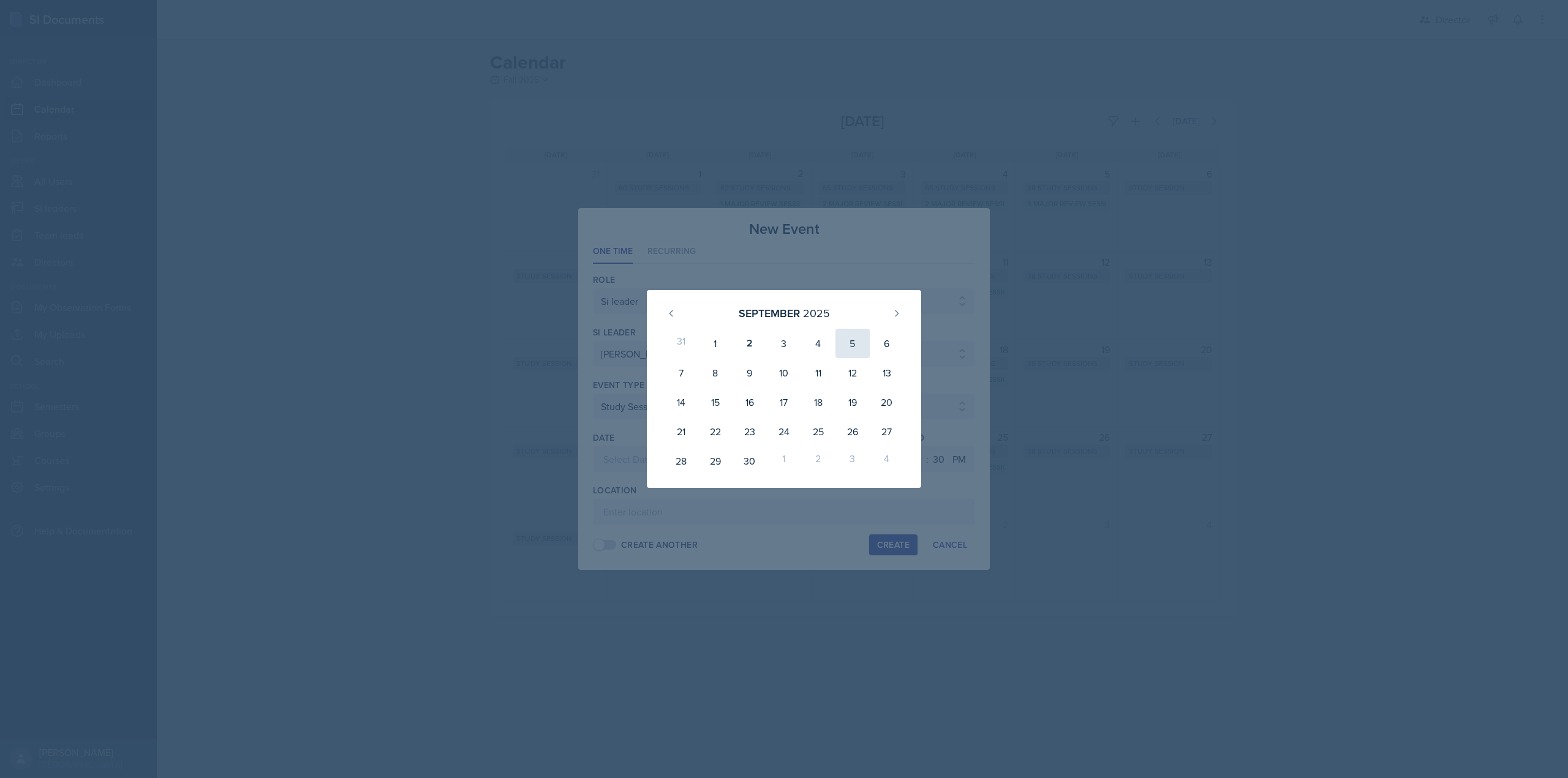
click at [860, 350] on div "5" at bounding box center [852, 344] width 34 height 30
type input "September 5th, 2025"
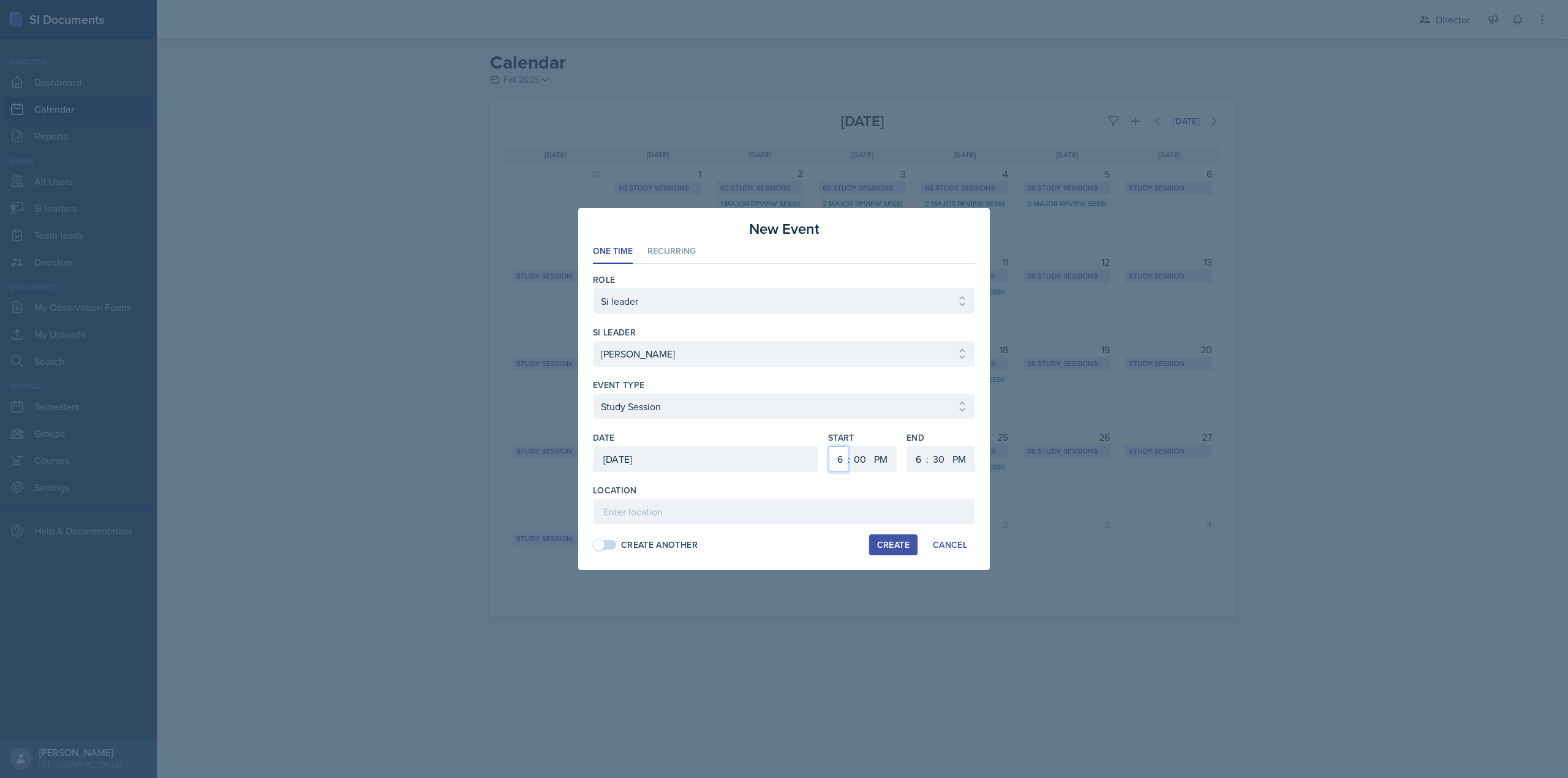
click at [841, 462] on select "1 2 3 4 5 6 7 8 9 10 11 12" at bounding box center [838, 459] width 20 height 26
select select "3"
click at [829, 446] on select "1 2 3 4 5 6 7 8 9 10 11 12" at bounding box center [838, 459] width 20 height 26
select select "4"
select select "0"
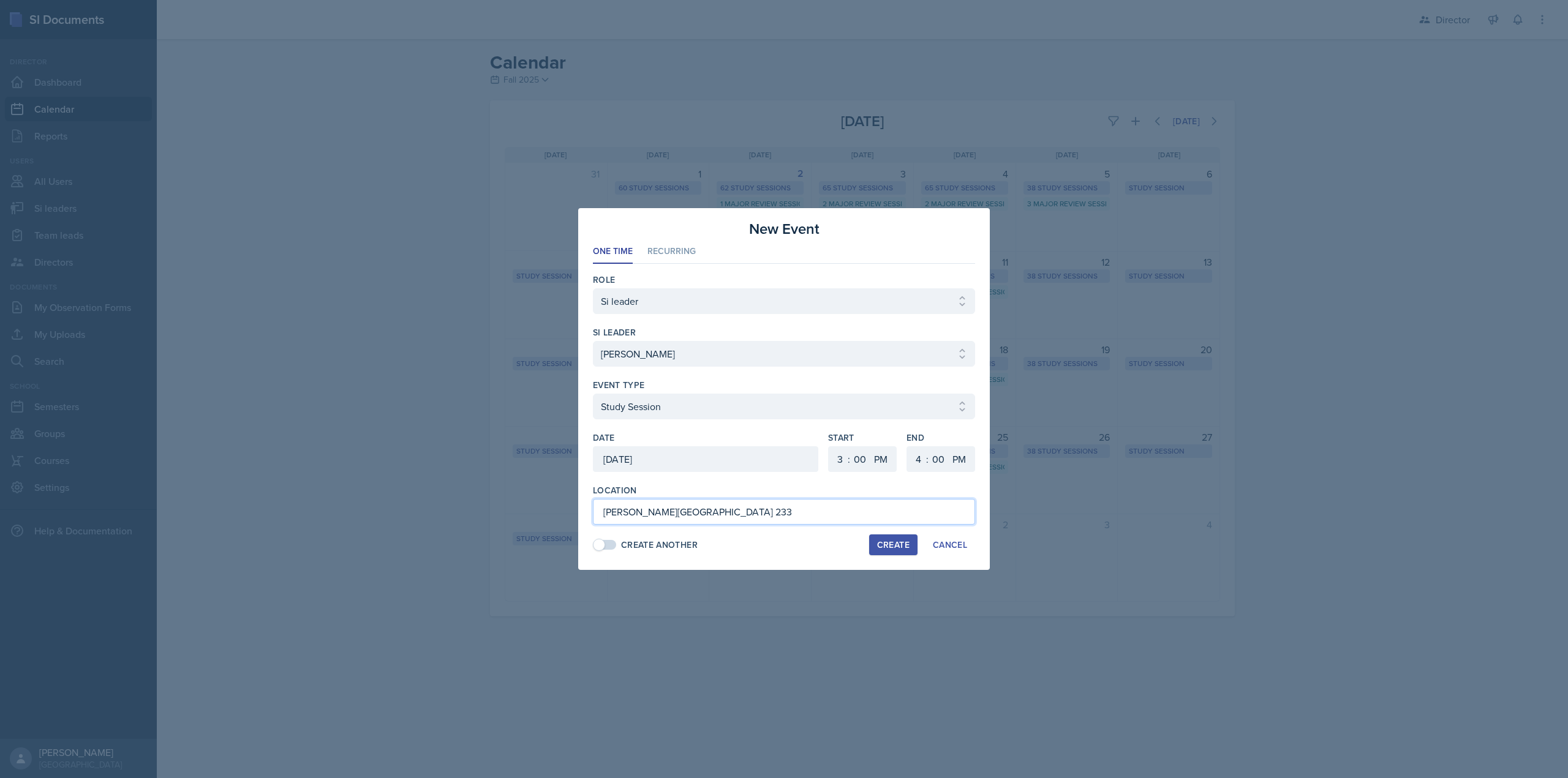
type input "[PERSON_NAME][GEOGRAPHIC_DATA] 233"
click at [872, 547] on button "Create" at bounding box center [893, 545] width 48 height 21
select select
select select "6"
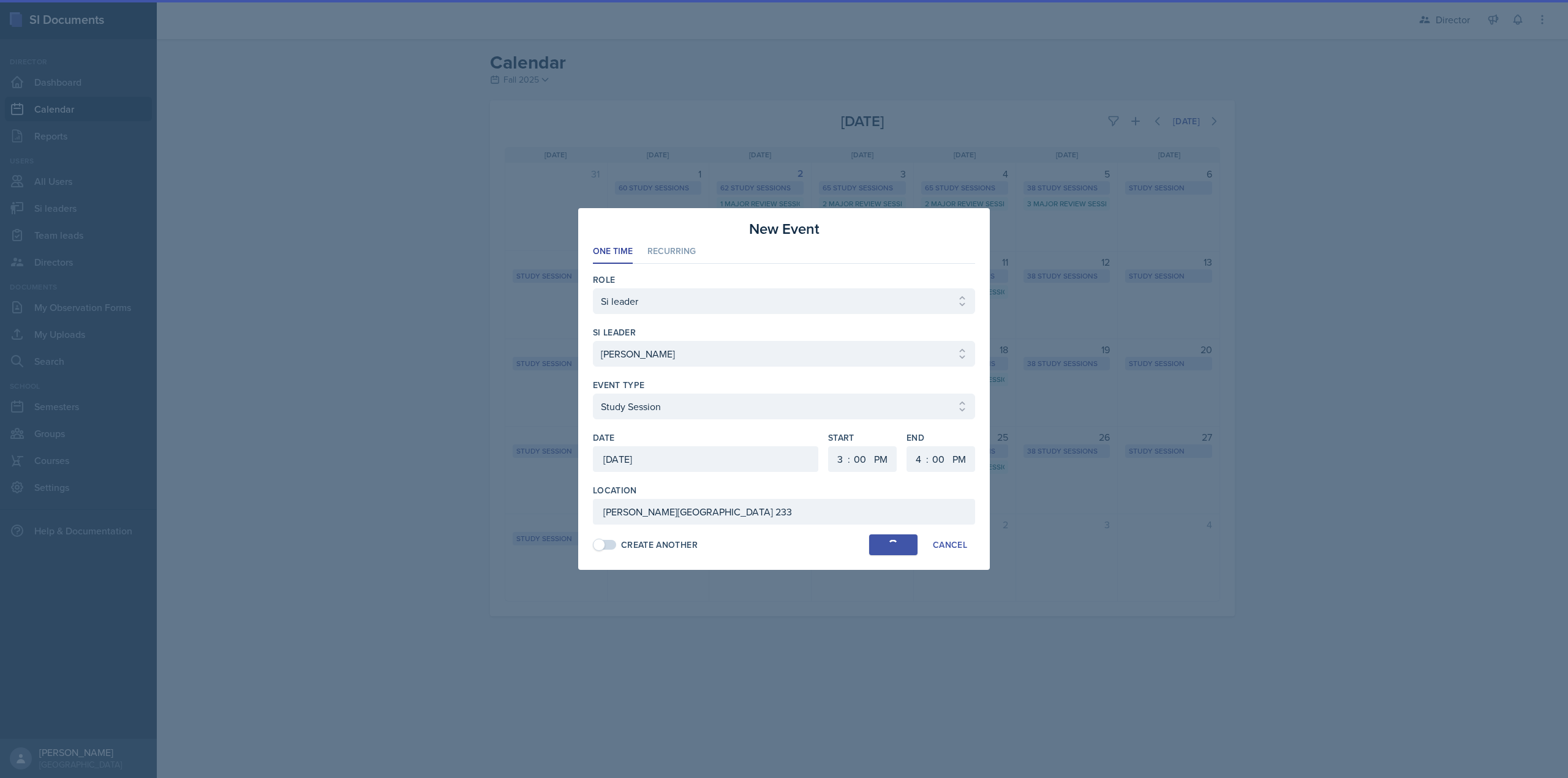
select select "6"
select select "30"
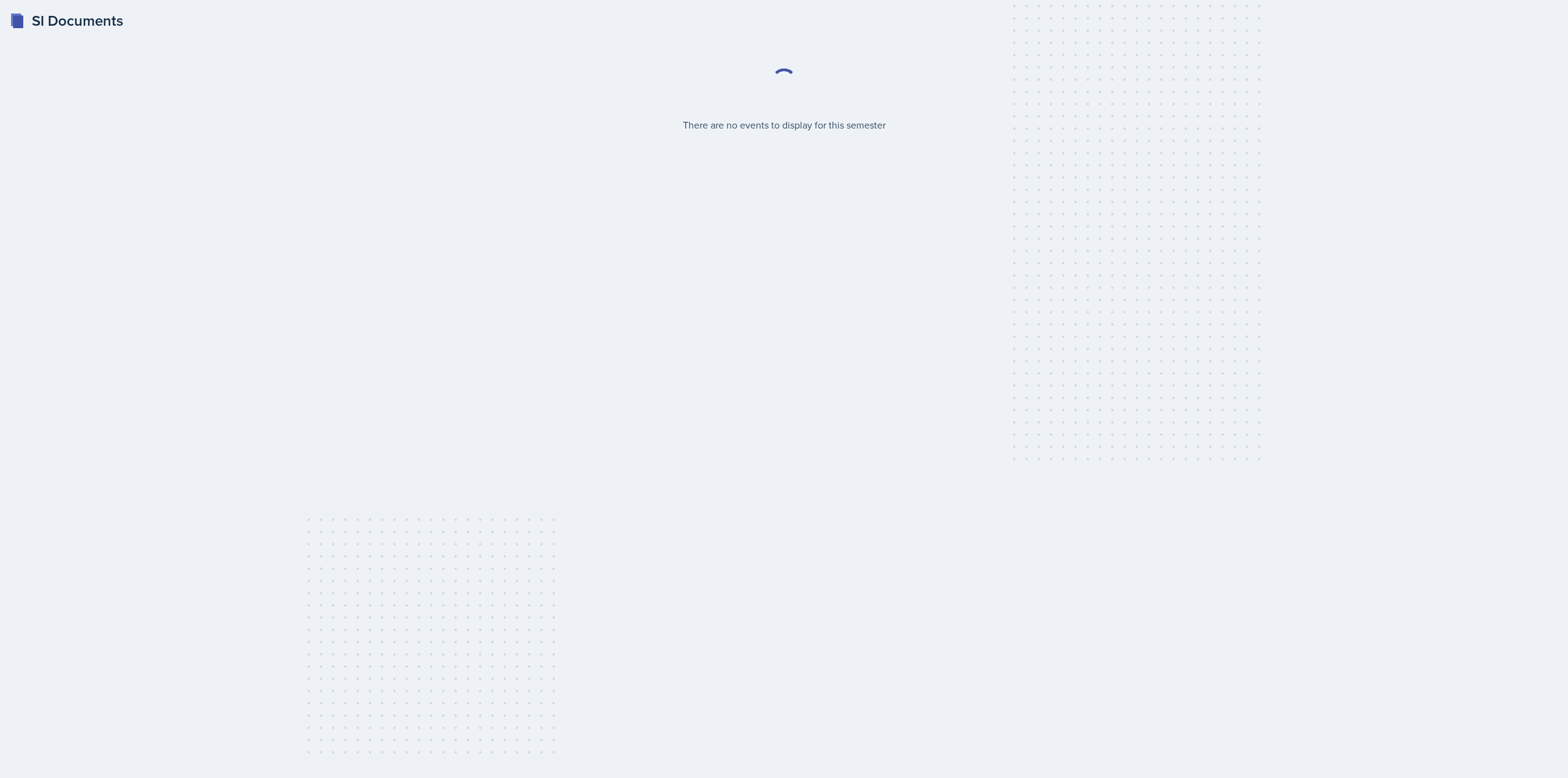
select select "2bed604d-1099-4043-b1bc-2365e8740244"
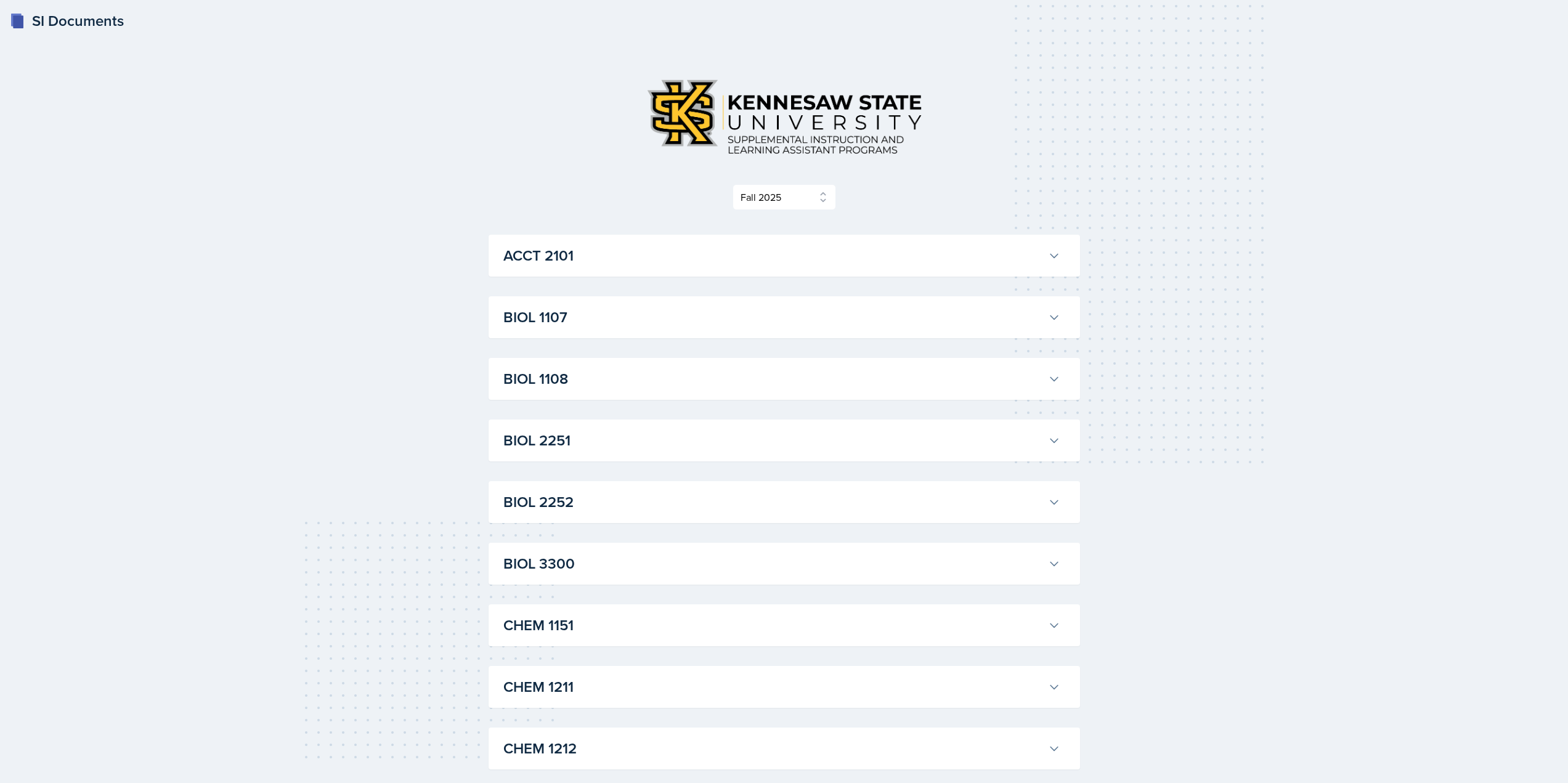
click at [710, 267] on button "ACCT 2101" at bounding box center [781, 256] width 562 height 27
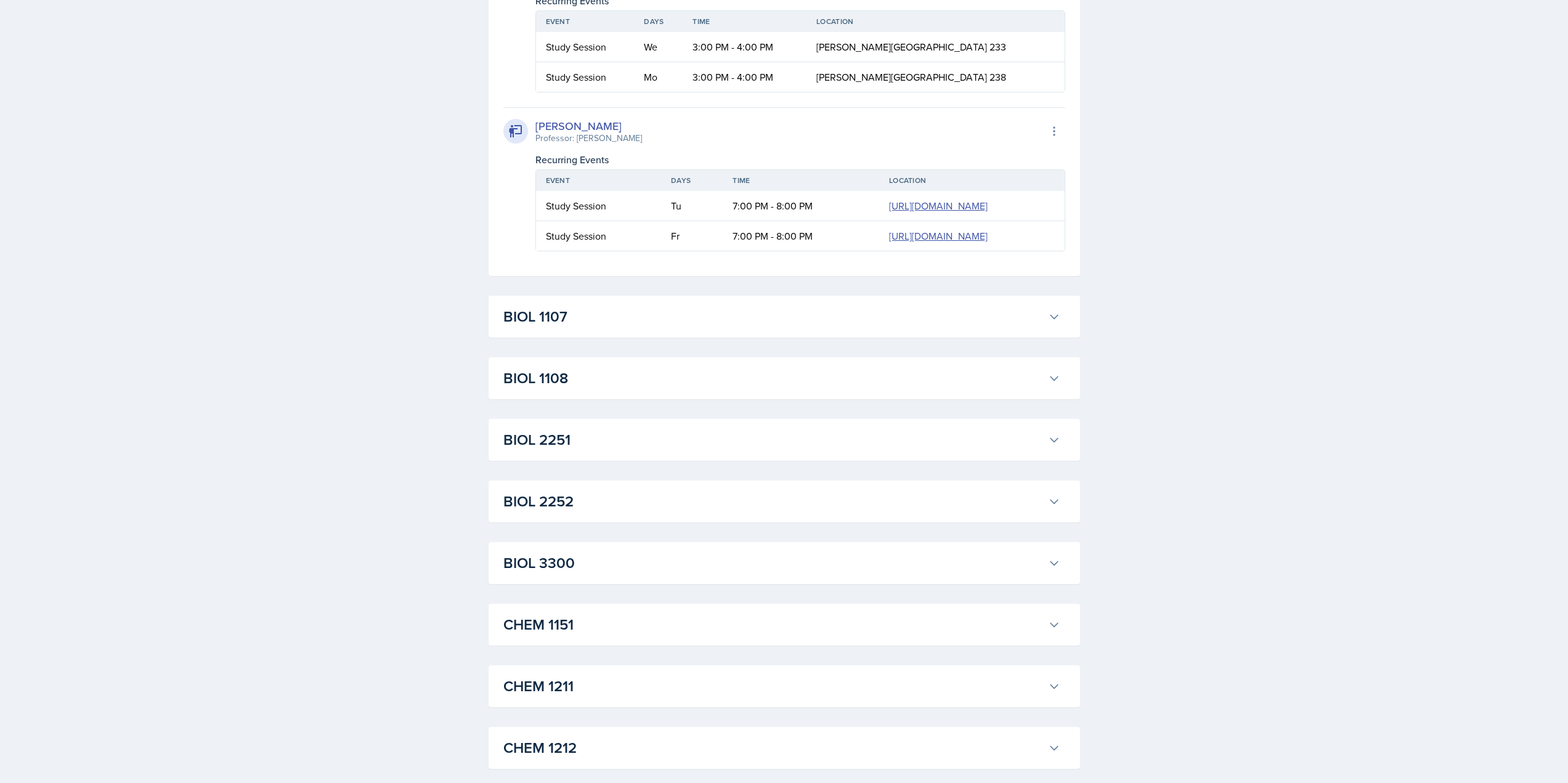
scroll to position [1787, 0]
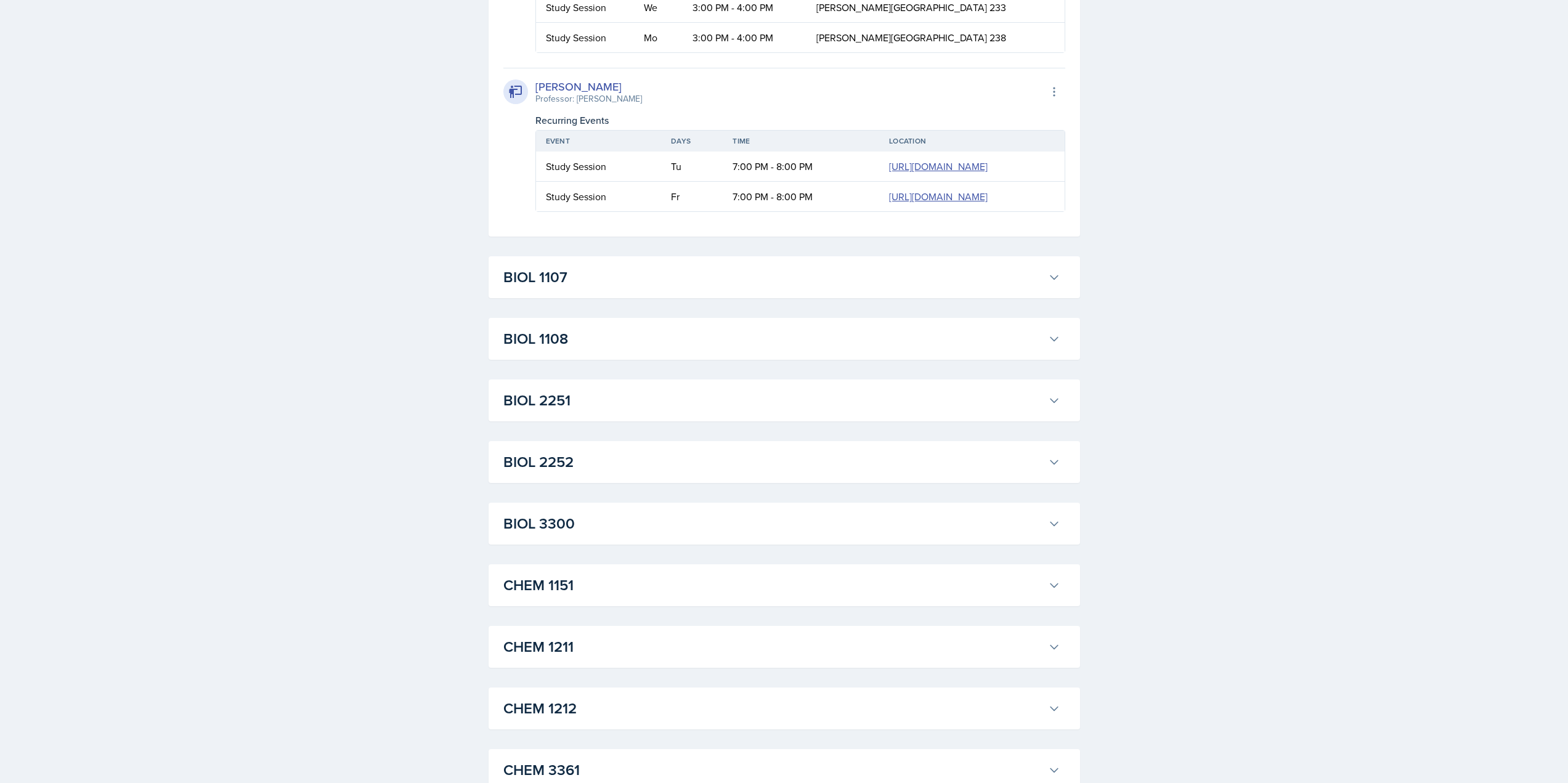
click at [806, 23] on td "3:00 PM - 4:00 PM" at bounding box center [744, 7] width 124 height 30
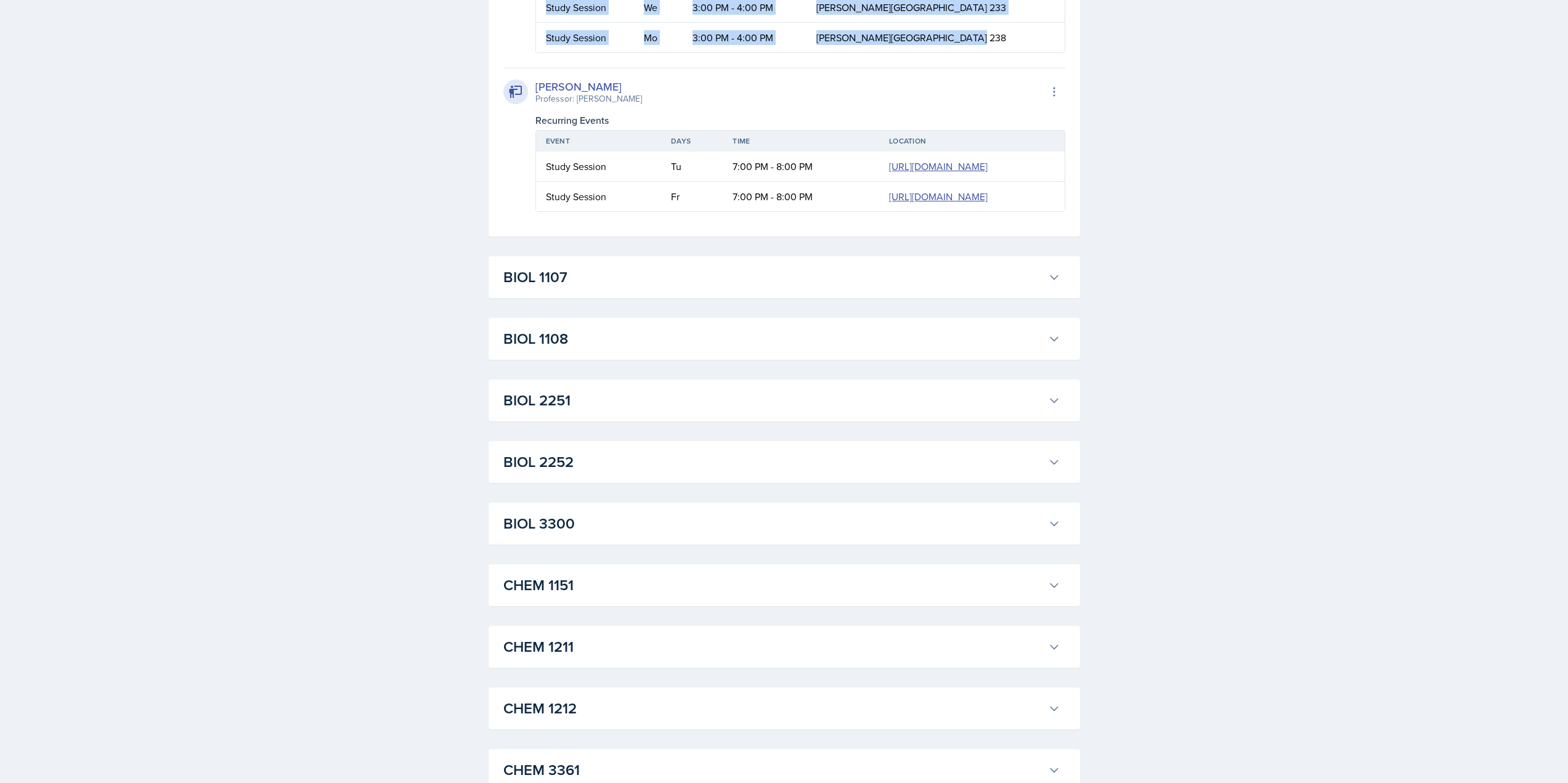
drag, startPoint x: 1003, startPoint y: 387, endPoint x: 539, endPoint y: 333, distance: 467.1
click at [539, 53] on table "Event Days Time Location Study Session We 3:00 PM - 4:00 PM Bagwell Education B…" at bounding box center [800, 12] width 530 height 82
copy table "Event Days Time Location Study Session We 3:00 PM - 4:00 PM Bagwell Education B…"
click at [305, 189] on div "SI Documents Select Semester Fall 2025 Summer 2025 Spring 2025 Fall 2024 Summer…" at bounding box center [784, 188] width 1568 height 3952
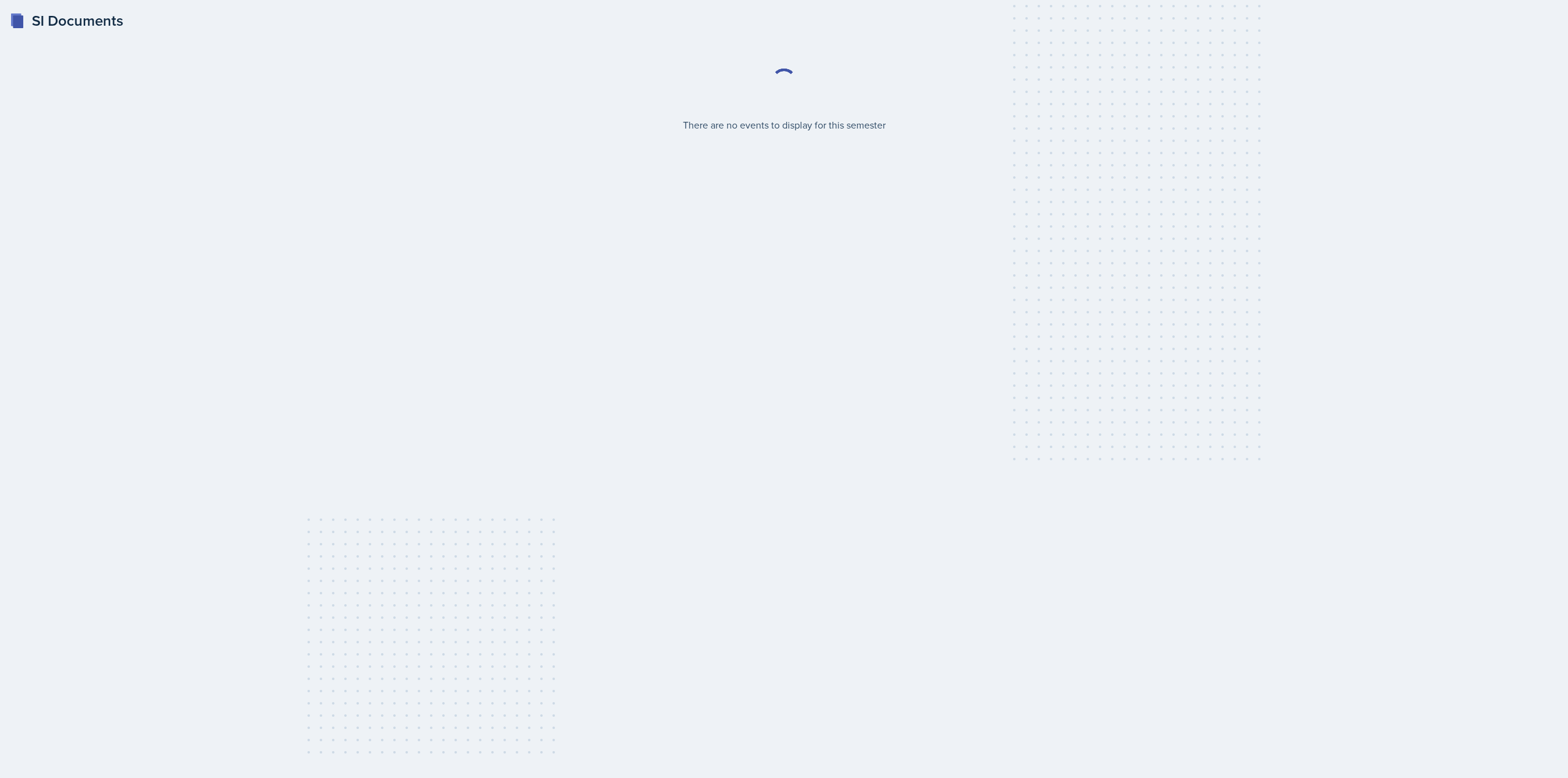
select select "2bed604d-1099-4043-b1bc-2365e8740244"
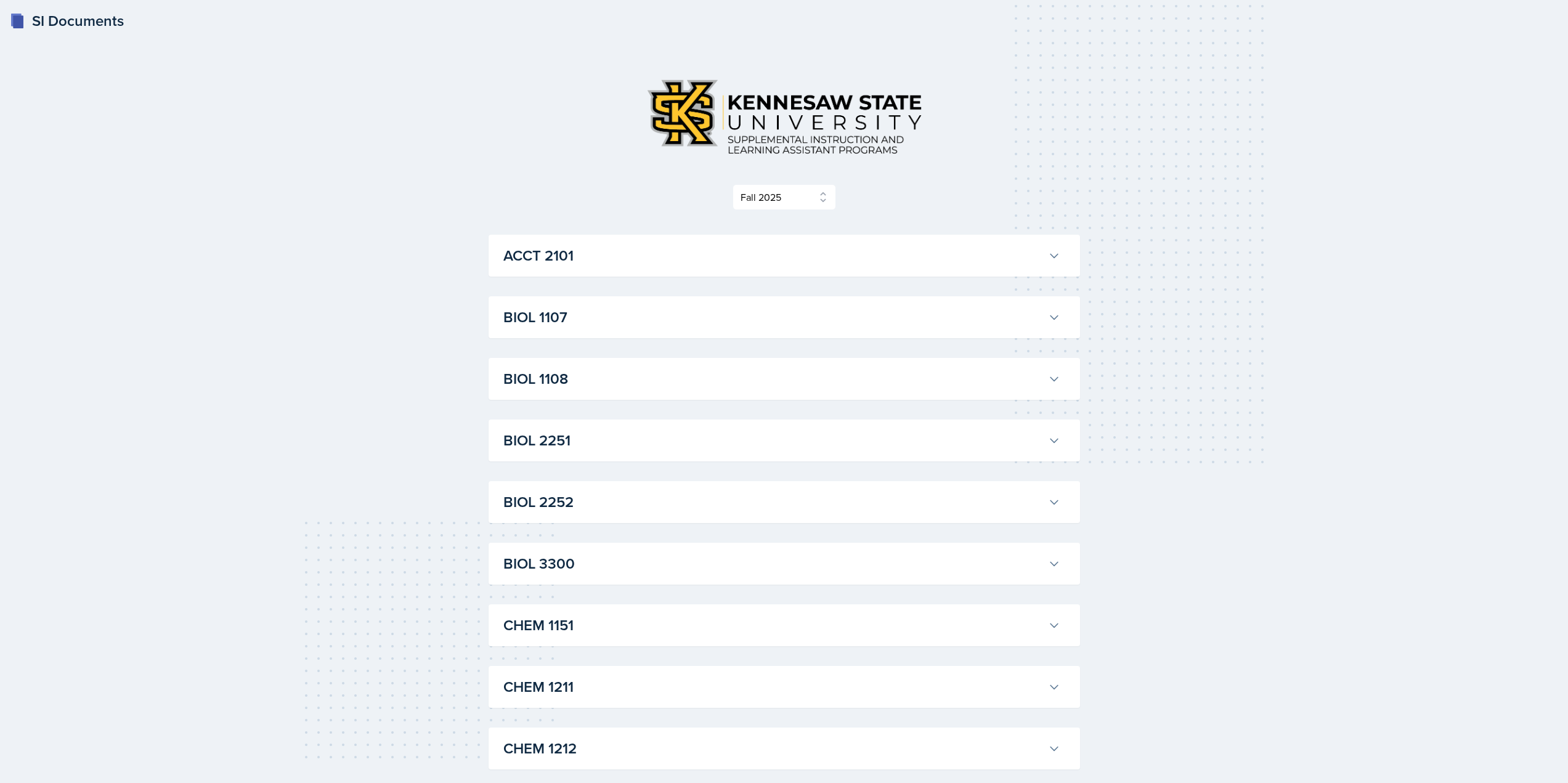
drag, startPoint x: 655, startPoint y: 279, endPoint x: 670, endPoint y: 255, distance: 28.3
click at [670, 255] on h3 "ACCT 2101" at bounding box center [773, 256] width 540 height 22
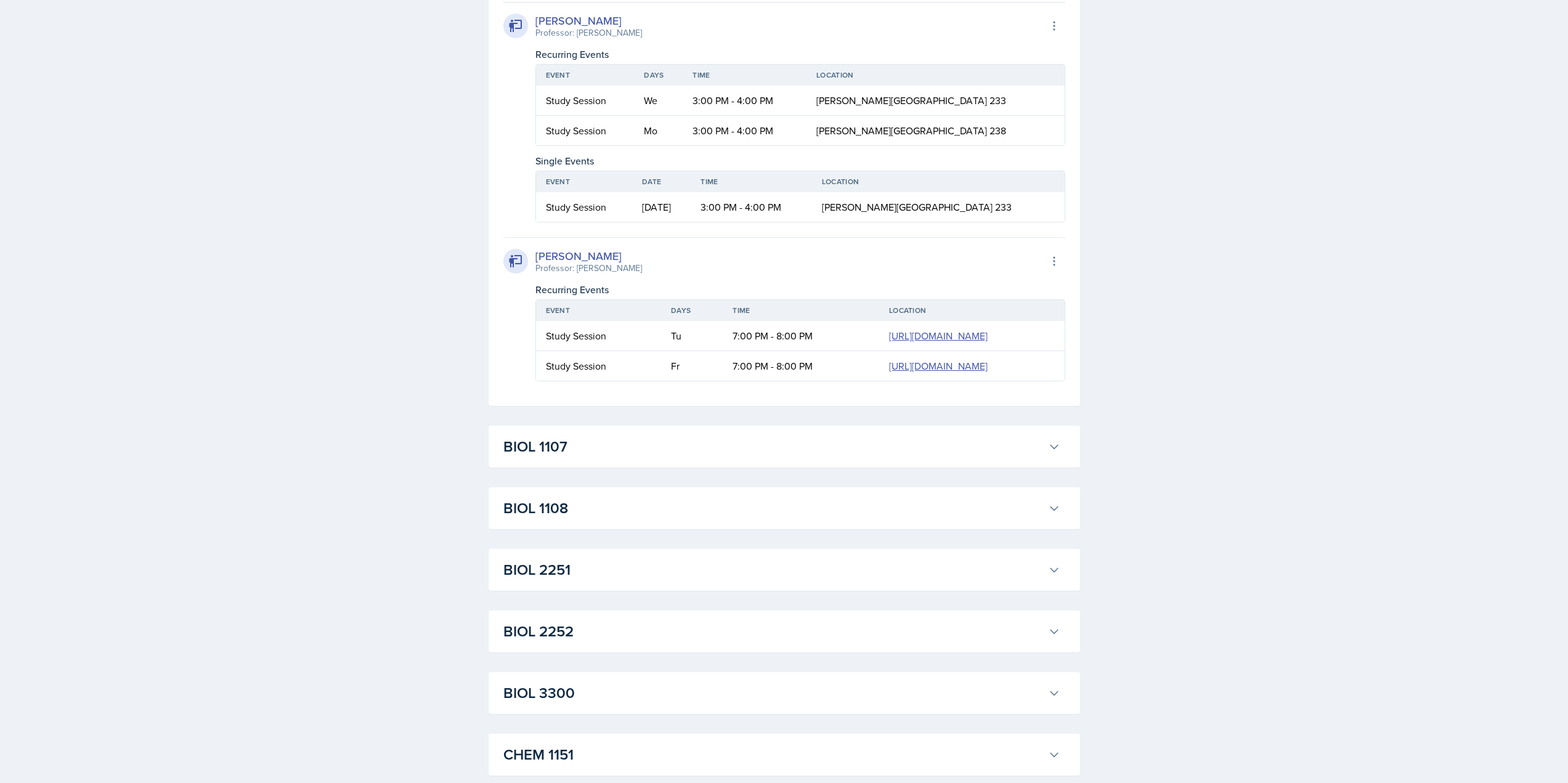
scroll to position [1849, 0]
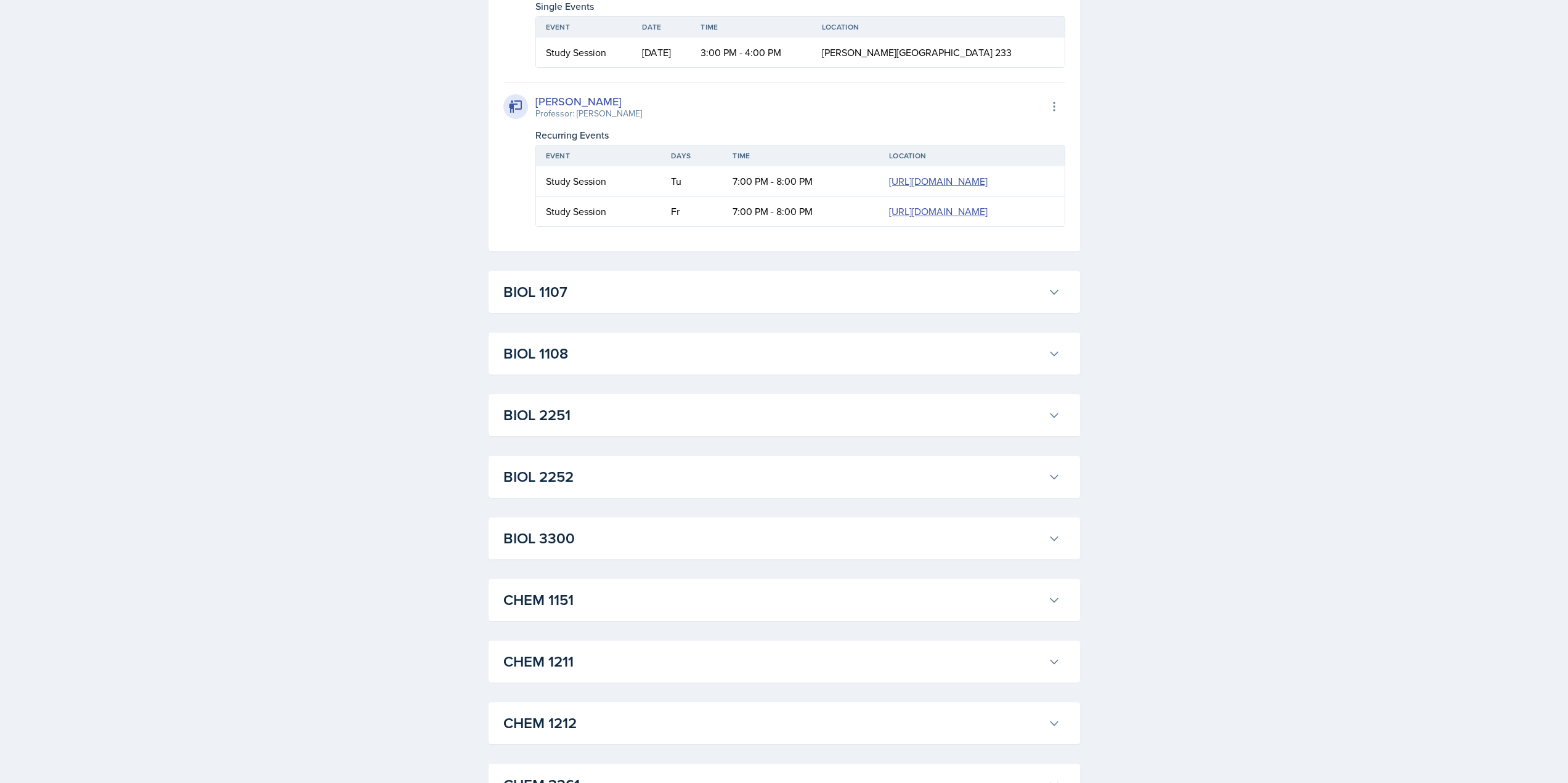
drag, startPoint x: 543, startPoint y: 401, endPoint x: 1068, endPoint y: 403, distance: 525.0
click at [1081, 402] on div "Select Semester Fall 2025 Summer 2025 Spring 2025 Fall 2024 Summer 2024 Spring …" at bounding box center [784, 165] width 630 height 3969
copy table "Event Date Time Location"
click at [999, 59] on span "[PERSON_NAME][GEOGRAPHIC_DATA] 233" at bounding box center [917, 52] width 189 height 14
drag, startPoint x: 1014, startPoint y: 399, endPoint x: 544, endPoint y: 377, distance: 470.5
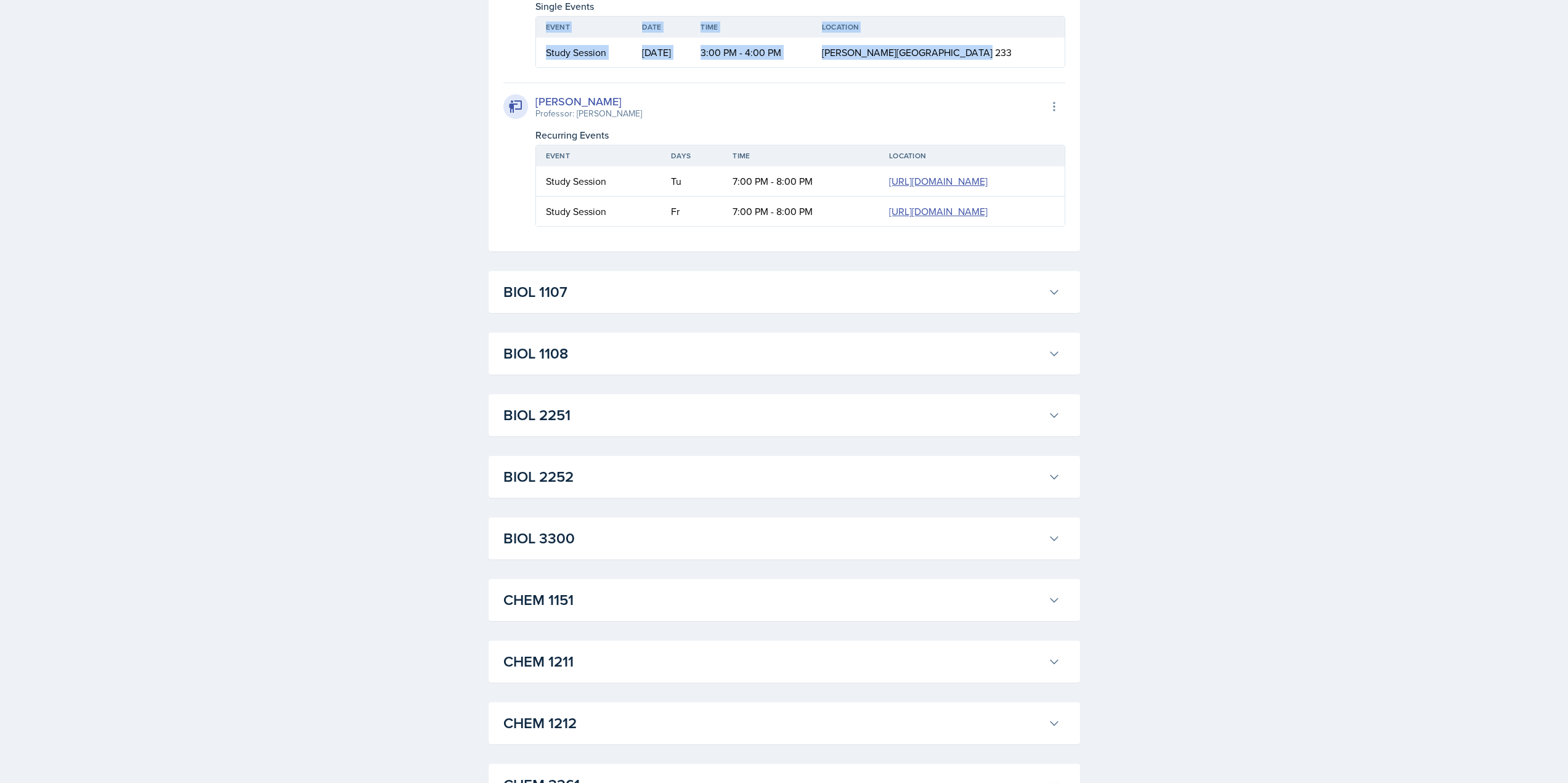
click at [544, 68] on table "Event Date Time Location Study Session [DATE] 3:00 PM - 4:00 PM [PERSON_NAME][G…" at bounding box center [800, 42] width 530 height 51
copy table "Event Date Time Location Study Session [DATE] 3:00 PM - 4:00 PM [PERSON_NAME][G…"
